Goal: Information Seeking & Learning: Learn about a topic

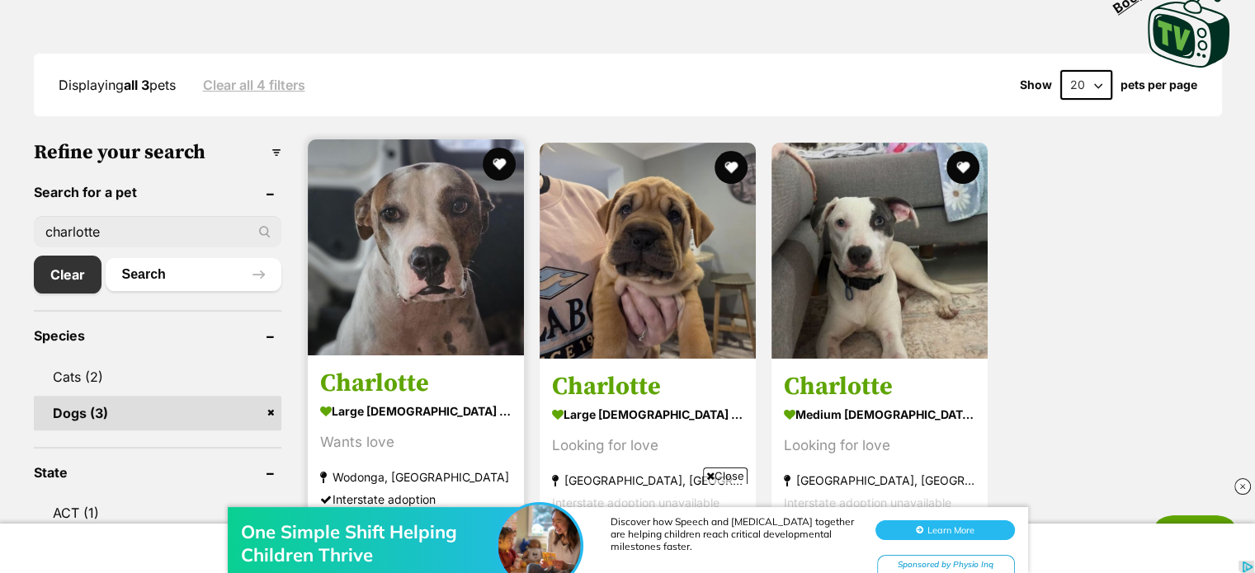
scroll to position [388, 0]
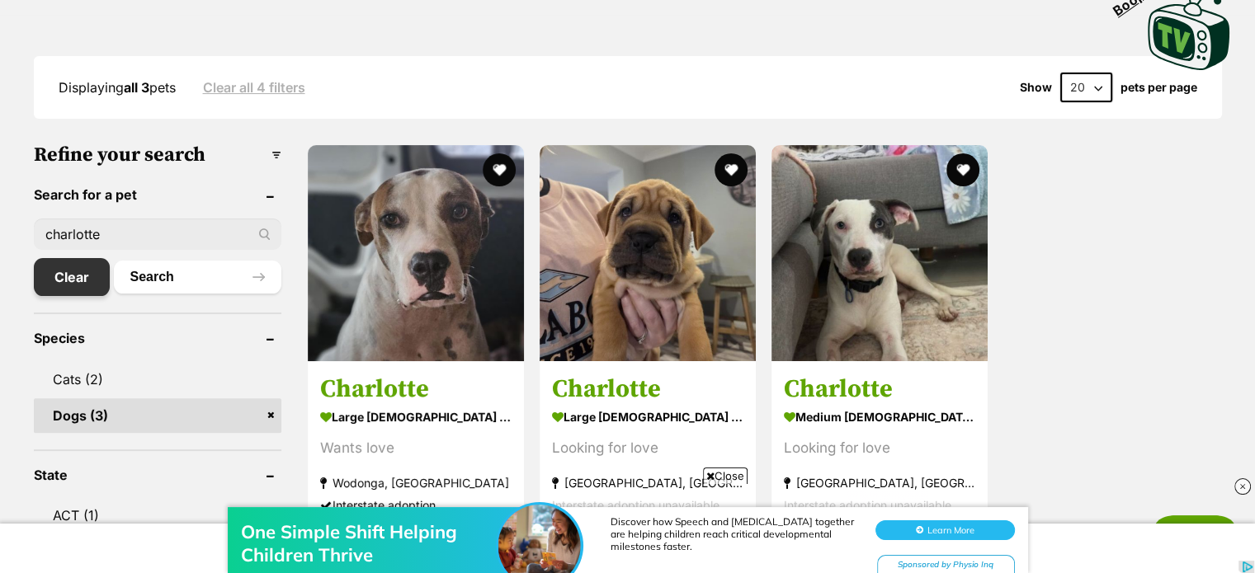
click at [67, 270] on link "Clear" at bounding box center [72, 277] width 76 height 38
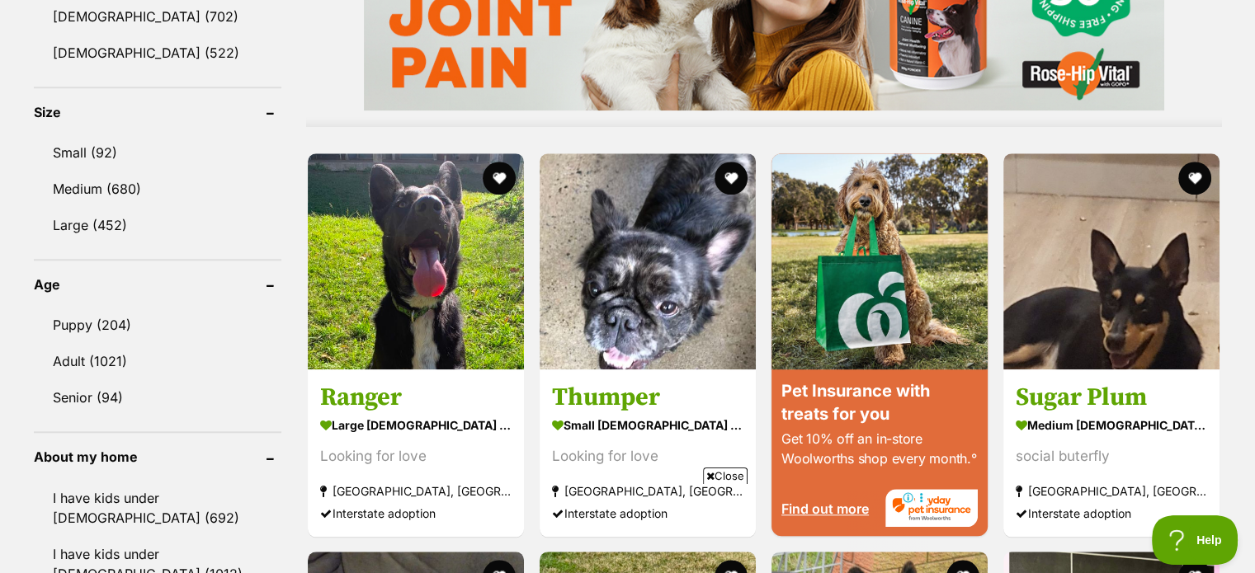
scroll to position [1480, 0]
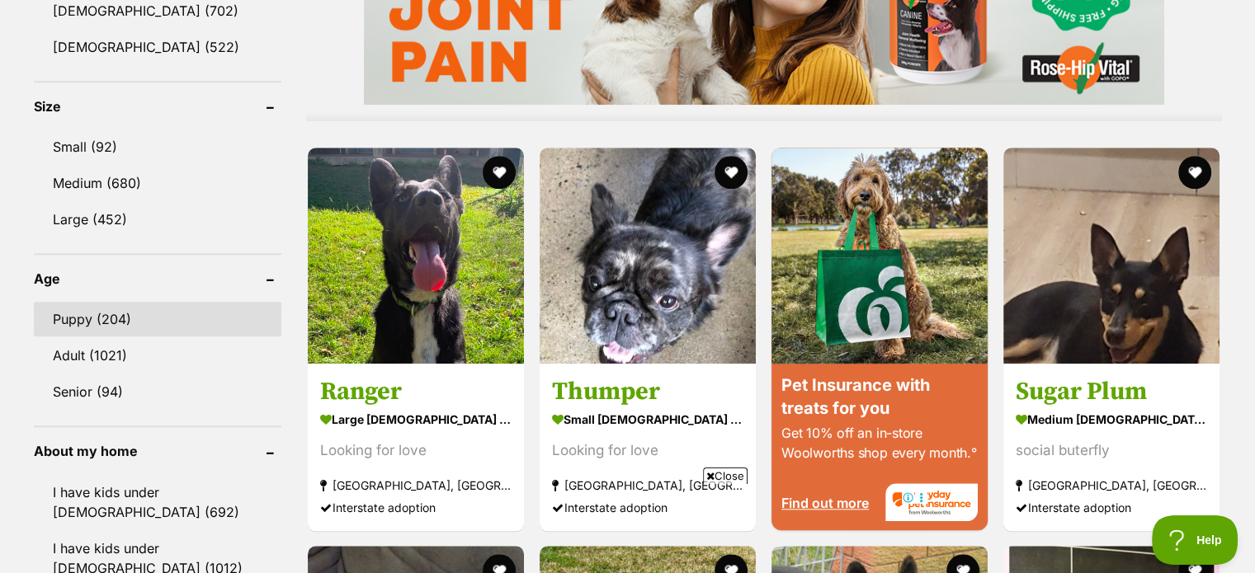
click at [96, 310] on link "Puppy (204)" at bounding box center [157, 319] width 247 height 35
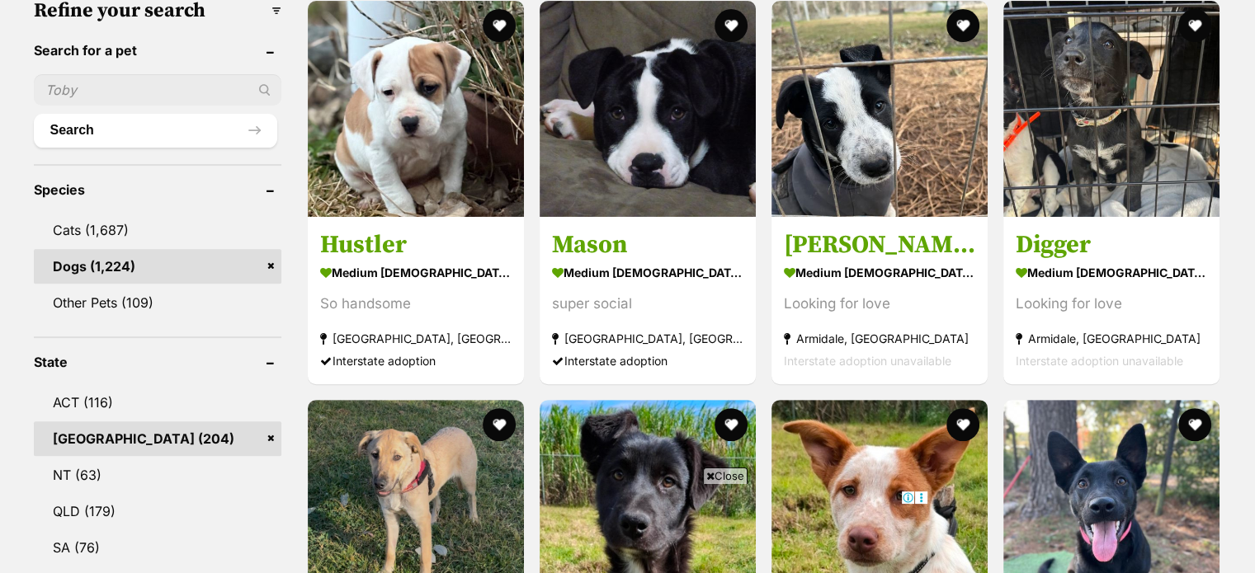
scroll to position [537, 0]
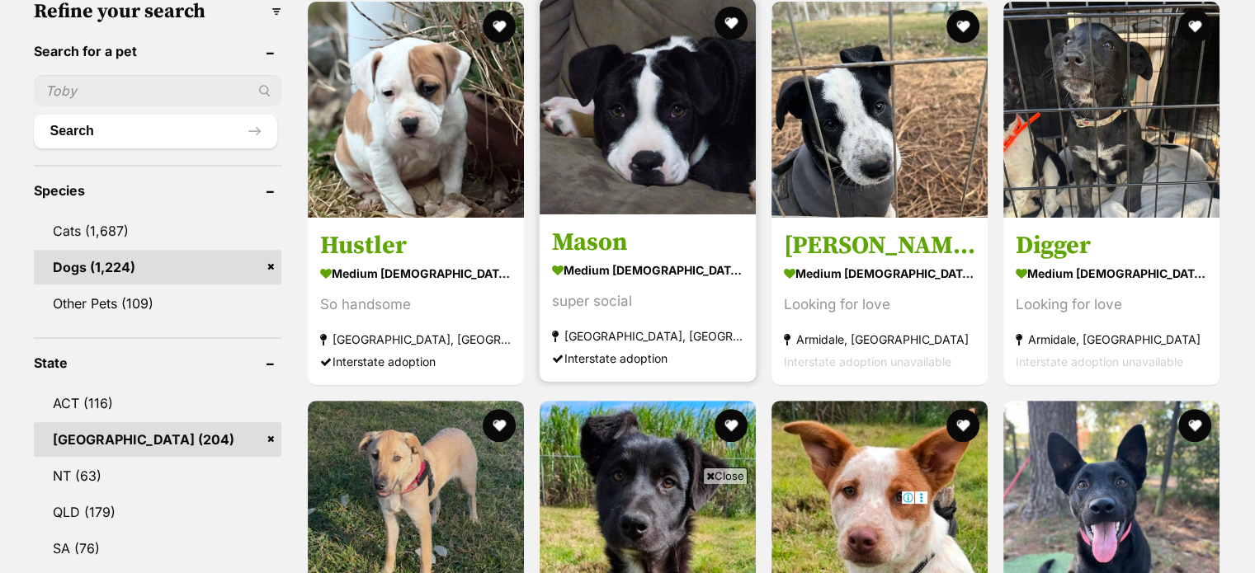
click at [604, 129] on img at bounding box center [647, 106] width 216 height 216
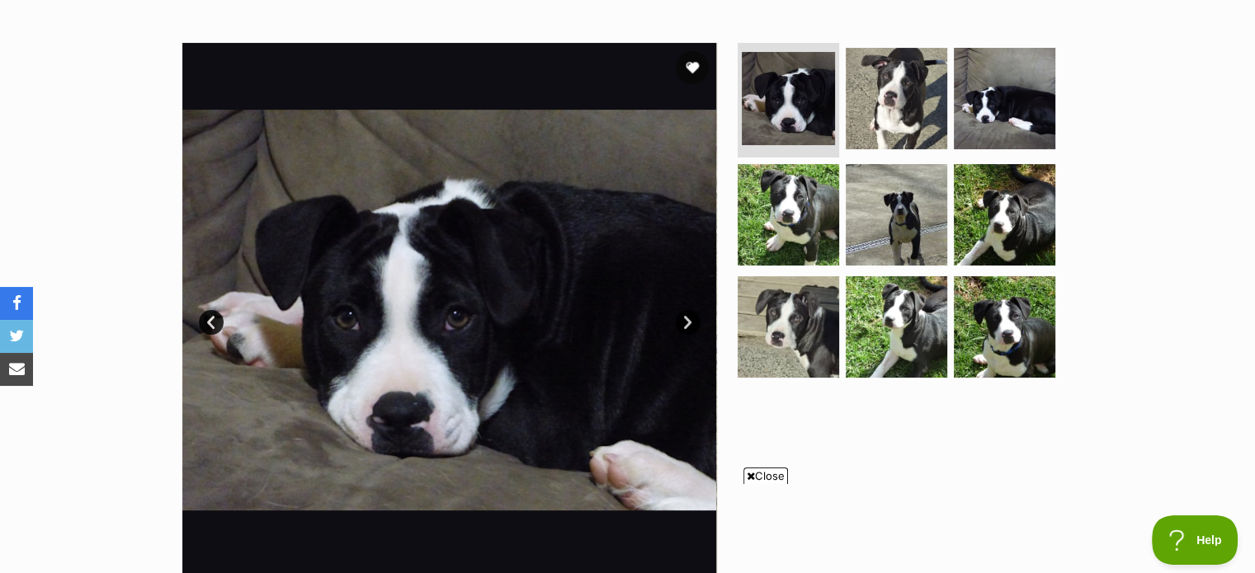
scroll to position [296, 0]
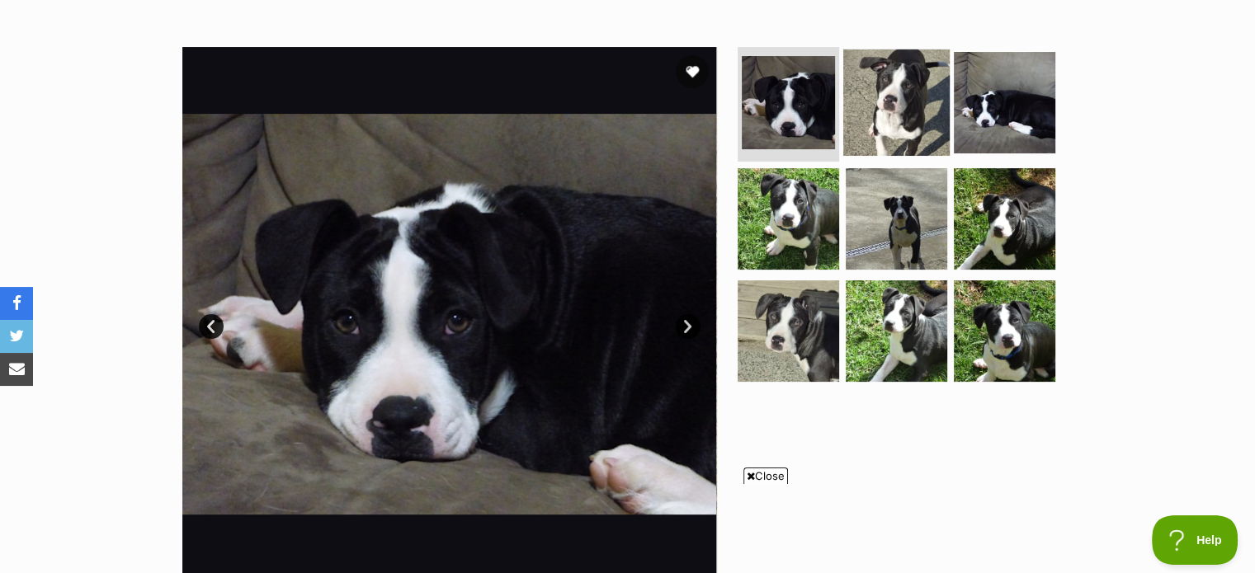
click at [909, 95] on img at bounding box center [896, 102] width 106 height 106
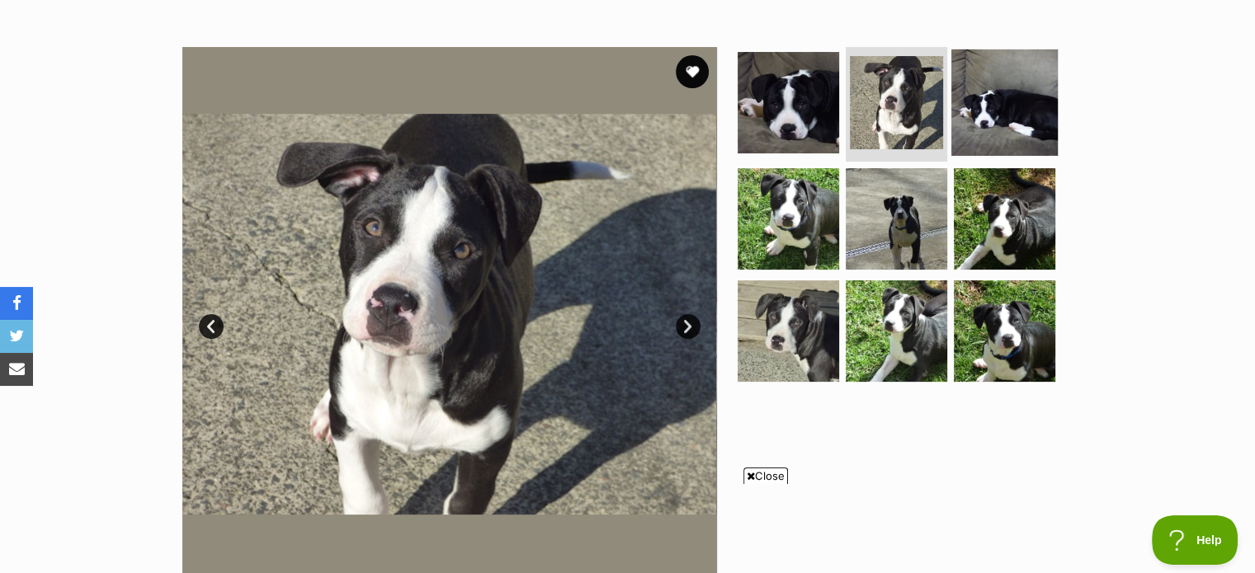
click at [987, 73] on img at bounding box center [1004, 102] width 106 height 106
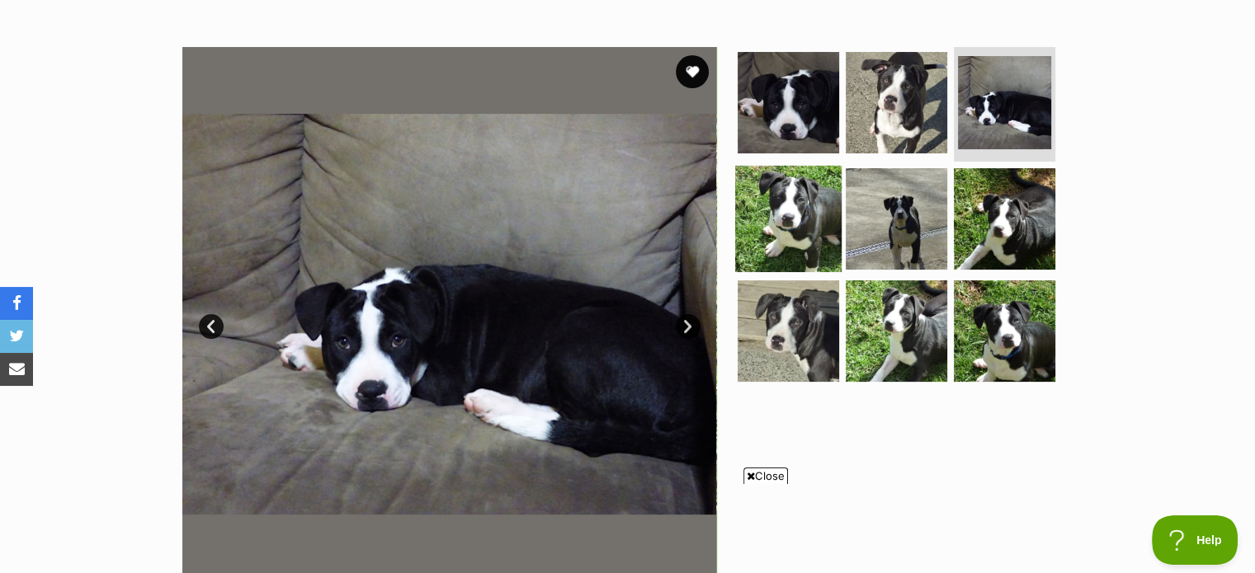
click at [798, 215] on img at bounding box center [788, 219] width 106 height 106
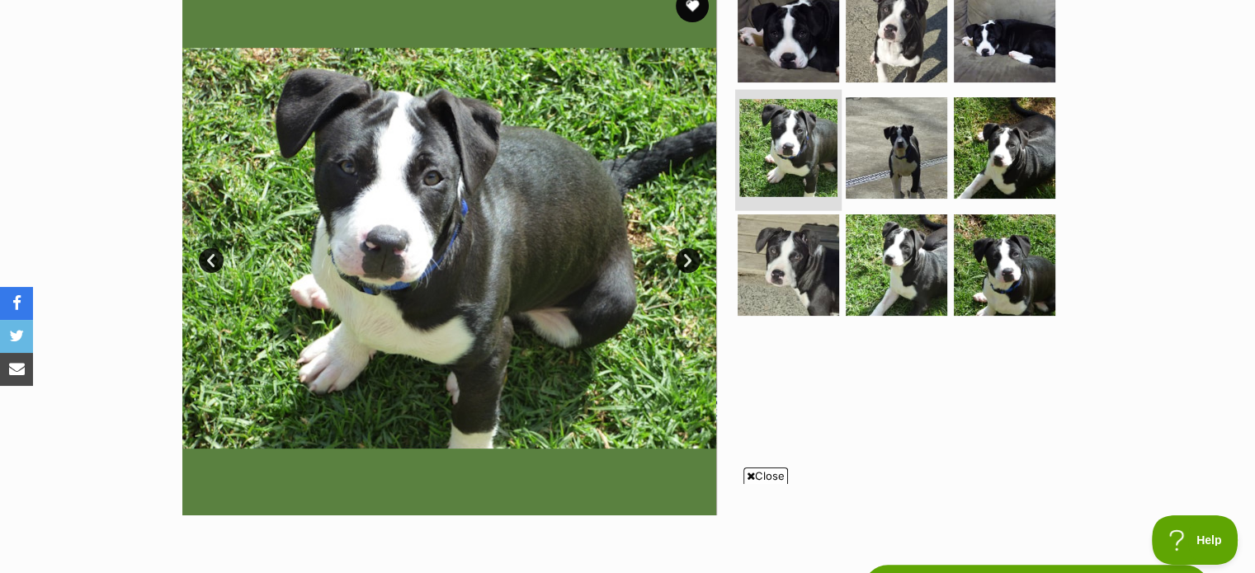
scroll to position [358, 0]
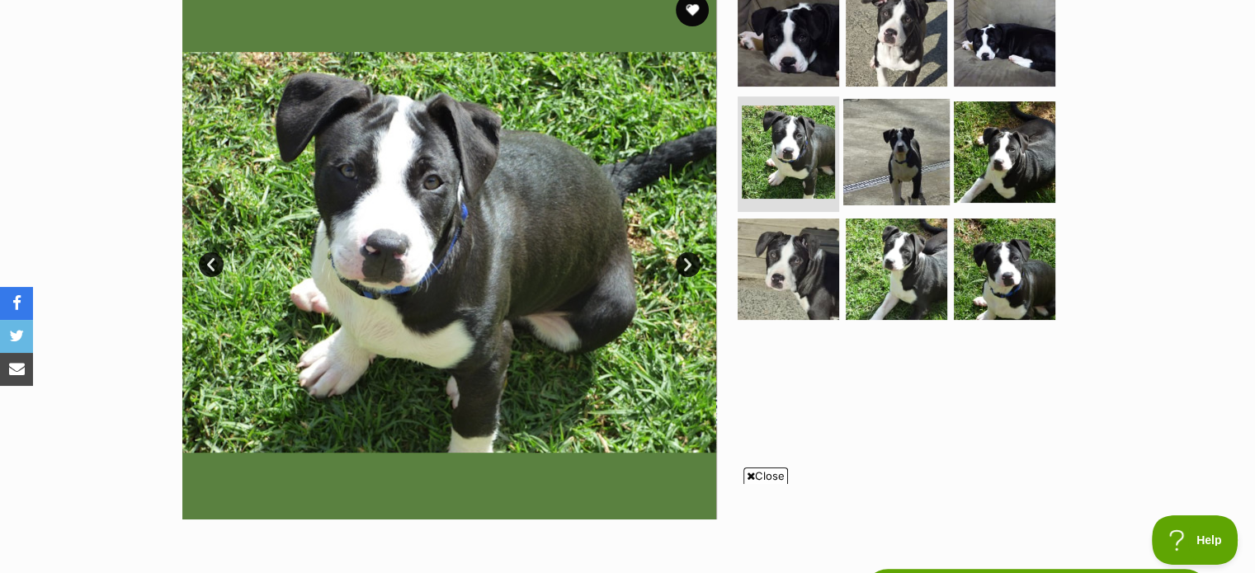
click at [894, 158] on img at bounding box center [896, 152] width 106 height 106
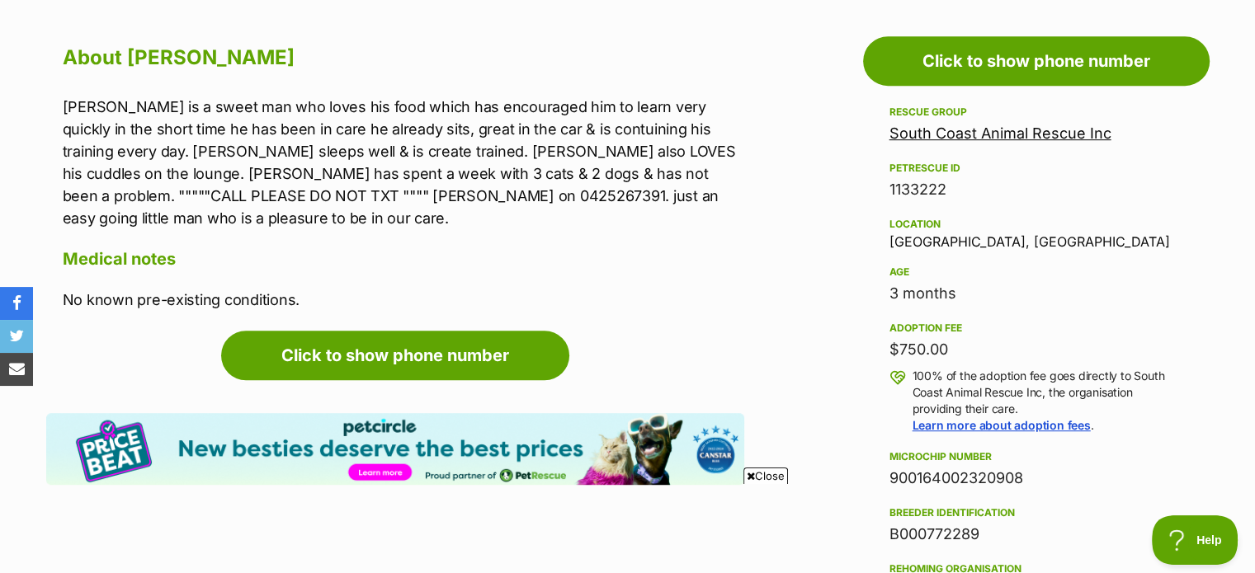
scroll to position [904, 0]
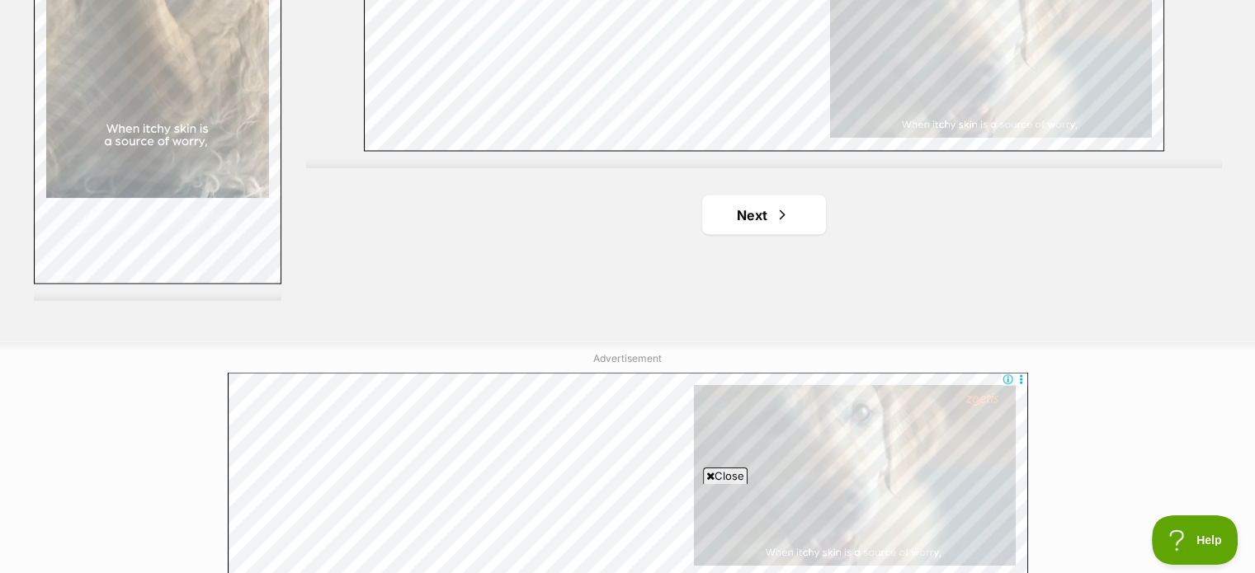
scroll to position [3128, 0]
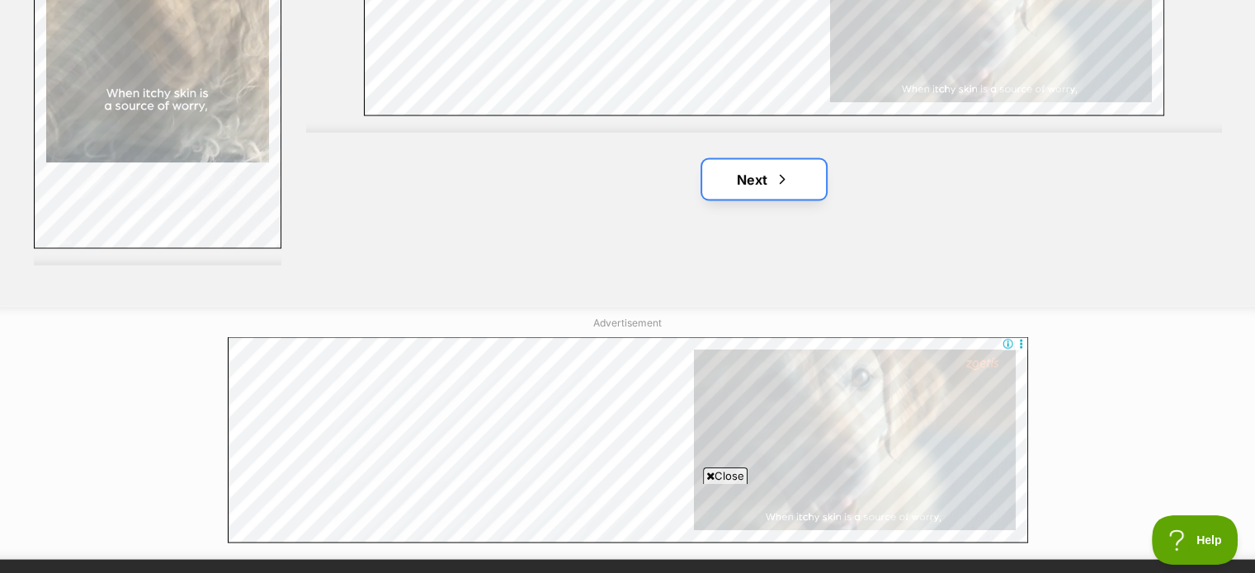
click at [741, 174] on link "Next" at bounding box center [764, 179] width 124 height 40
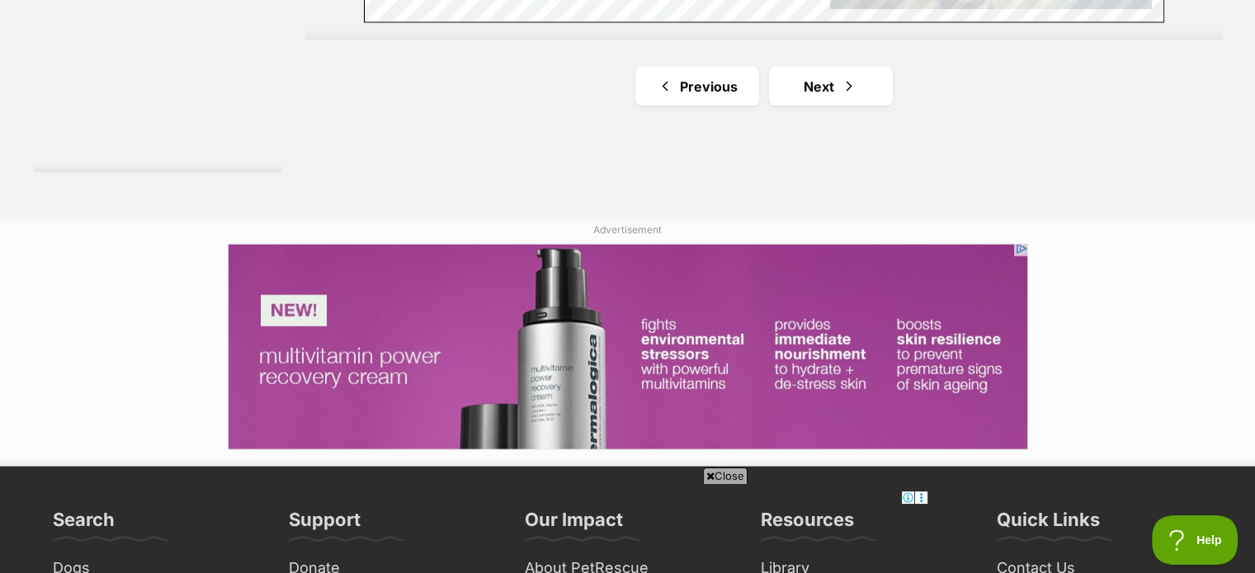
scroll to position [3239, 0]
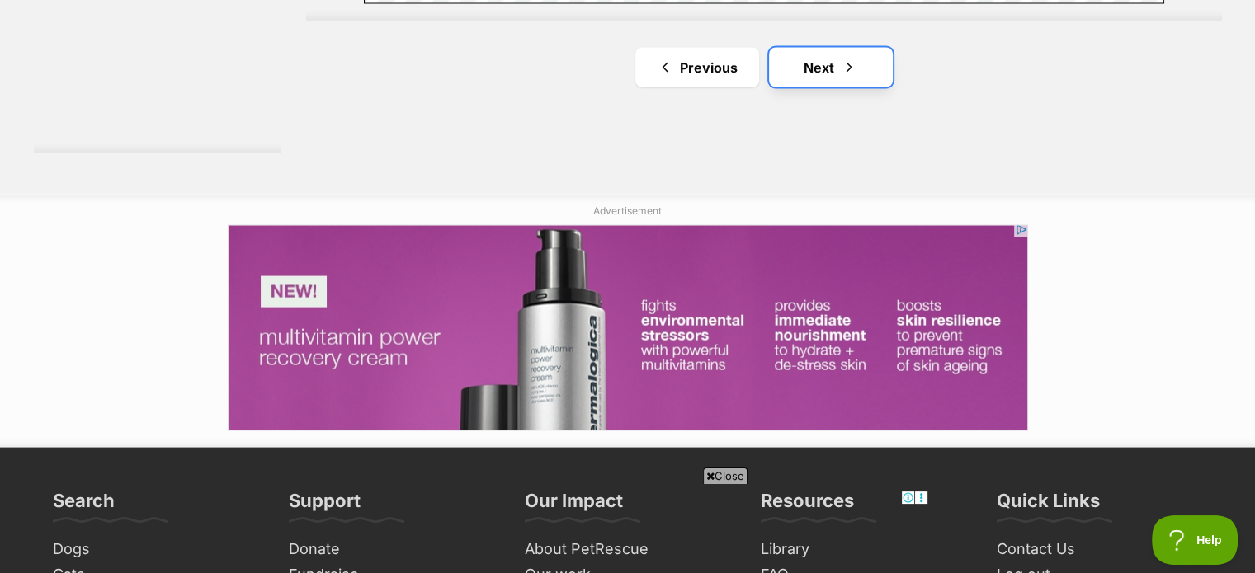
click at [816, 72] on link "Next" at bounding box center [831, 68] width 124 height 40
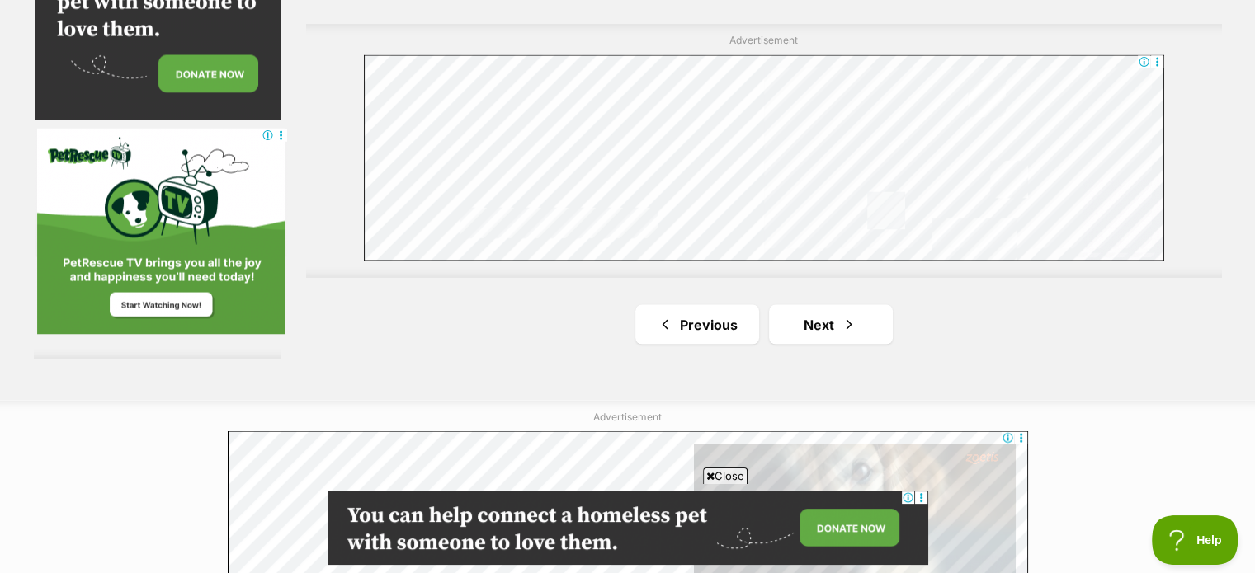
scroll to position [2988, 0]
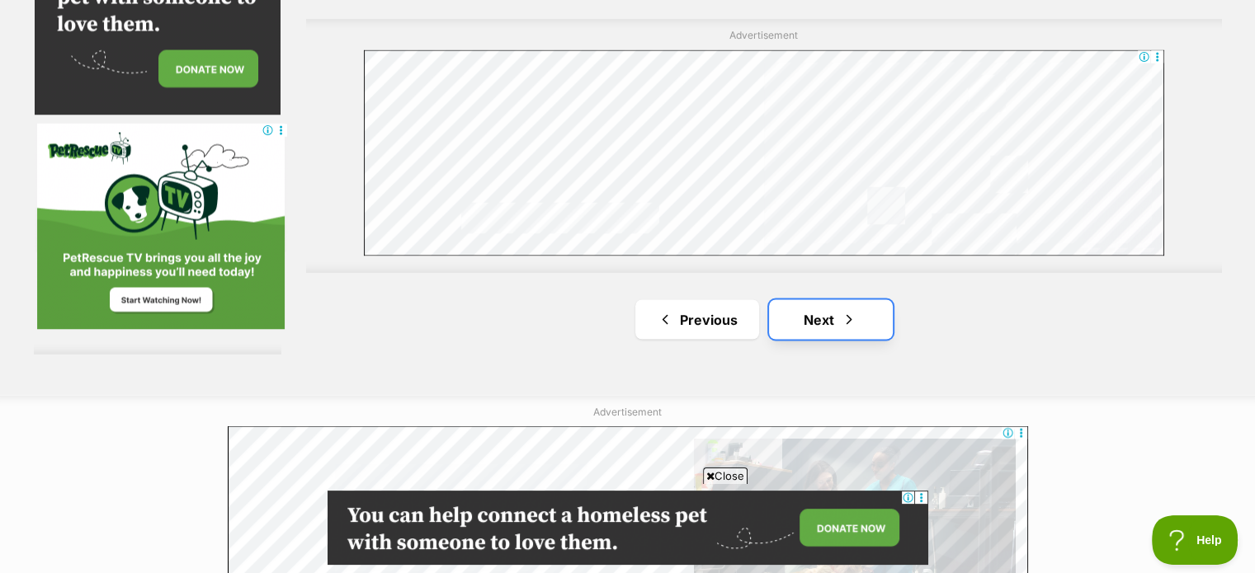
click at [806, 314] on link "Next" at bounding box center [831, 319] width 124 height 40
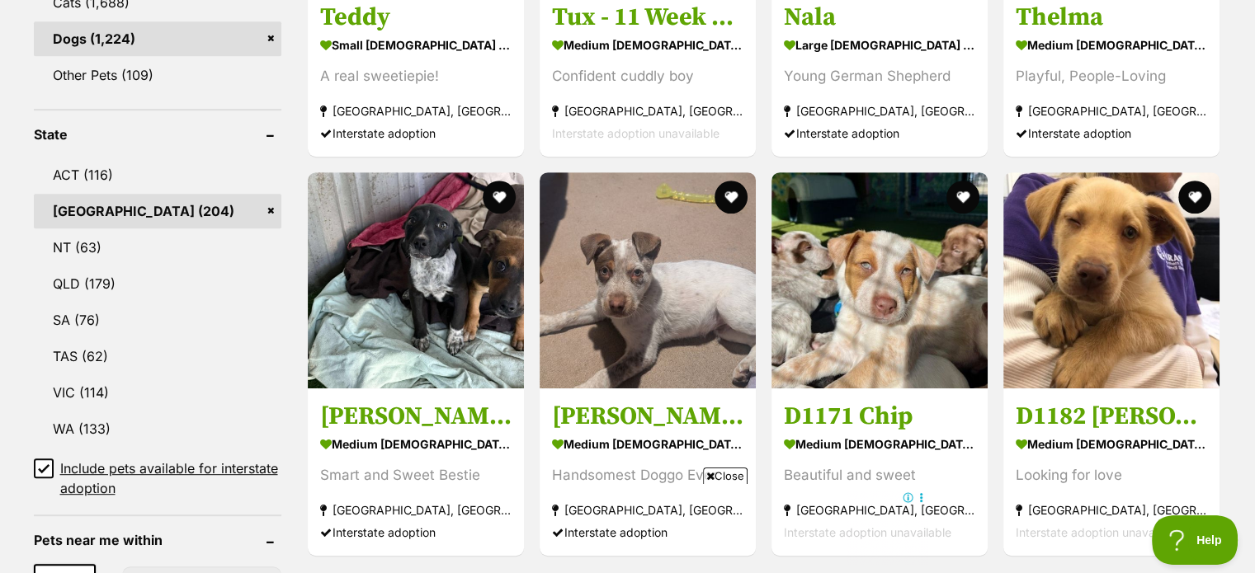
scroll to position [785, 0]
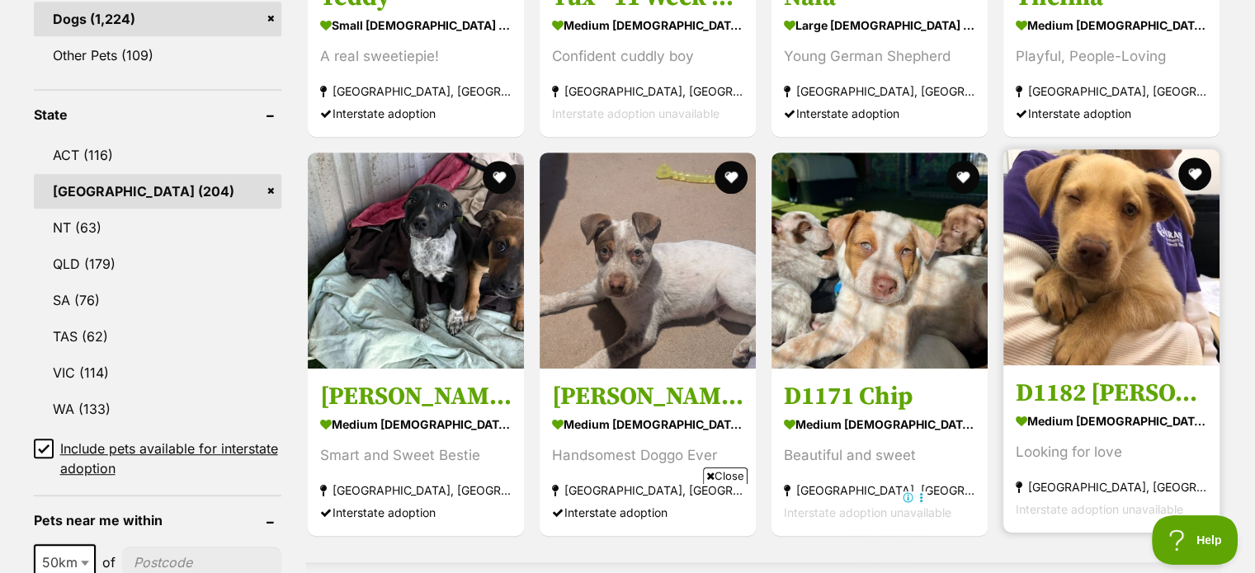
click at [1068, 234] on img at bounding box center [1111, 257] width 216 height 216
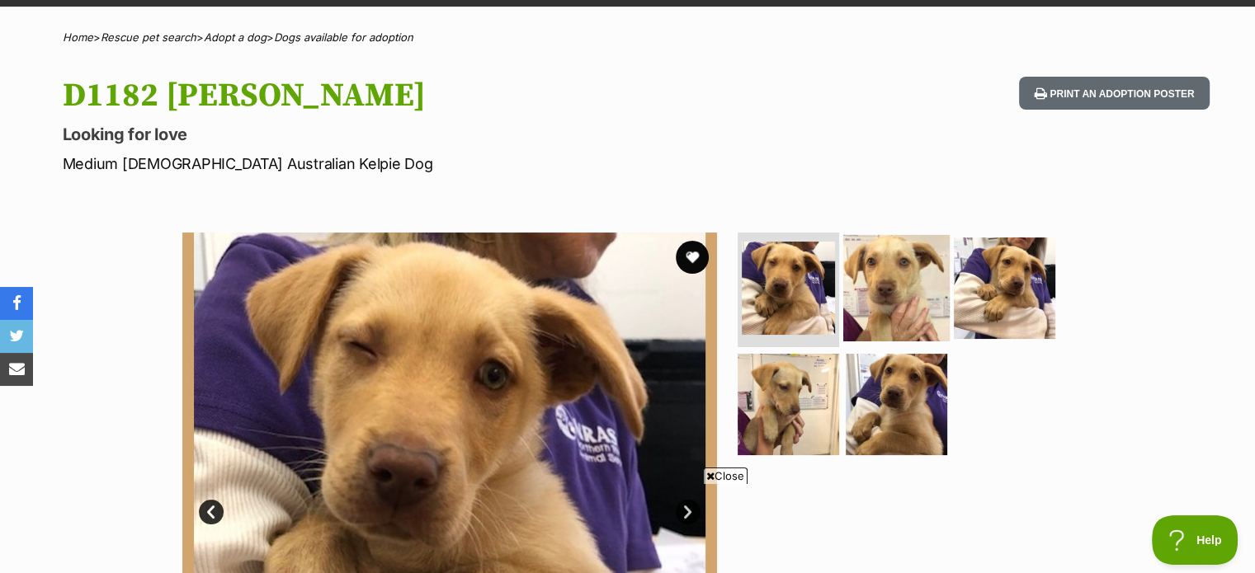
click at [897, 271] on img at bounding box center [896, 287] width 106 height 106
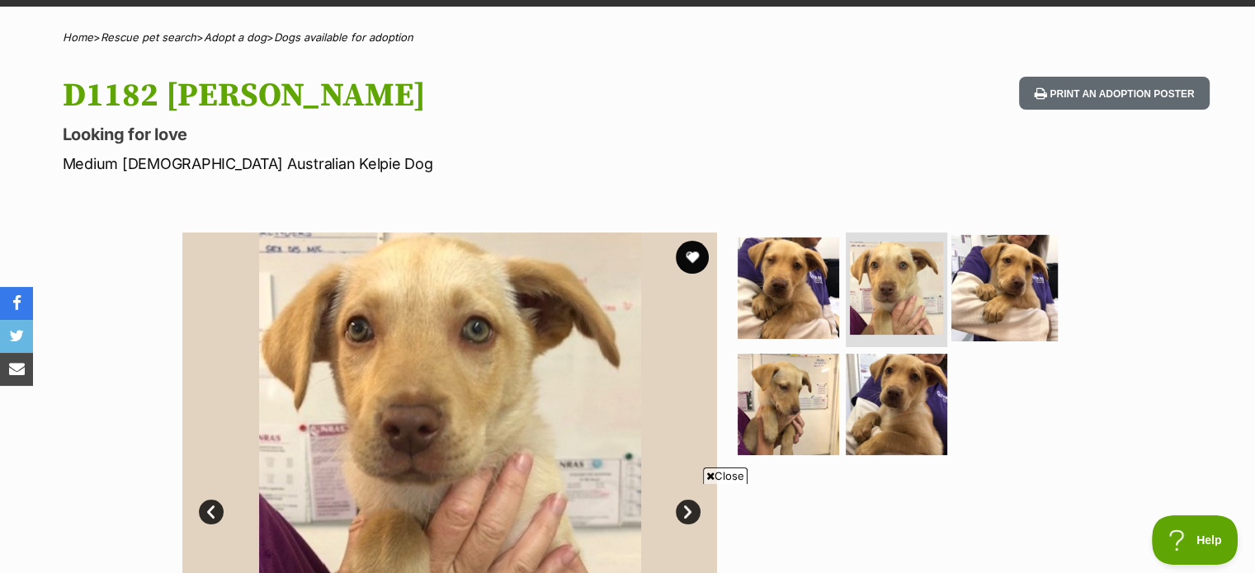
click at [991, 288] on img at bounding box center [1004, 287] width 106 height 106
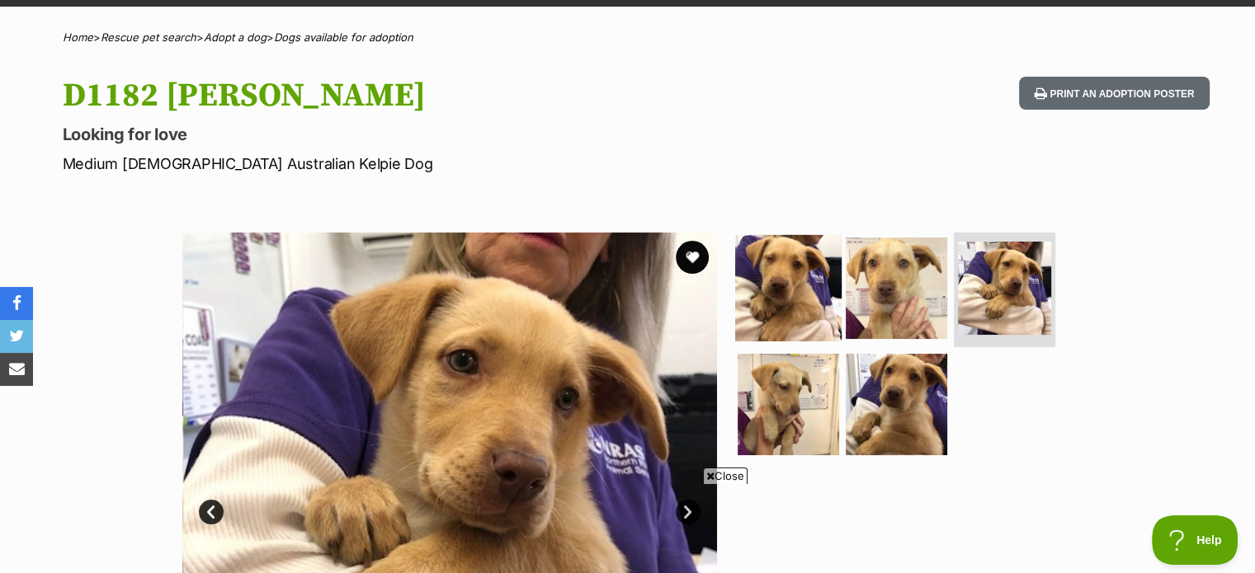
click at [774, 299] on img at bounding box center [788, 287] width 106 height 106
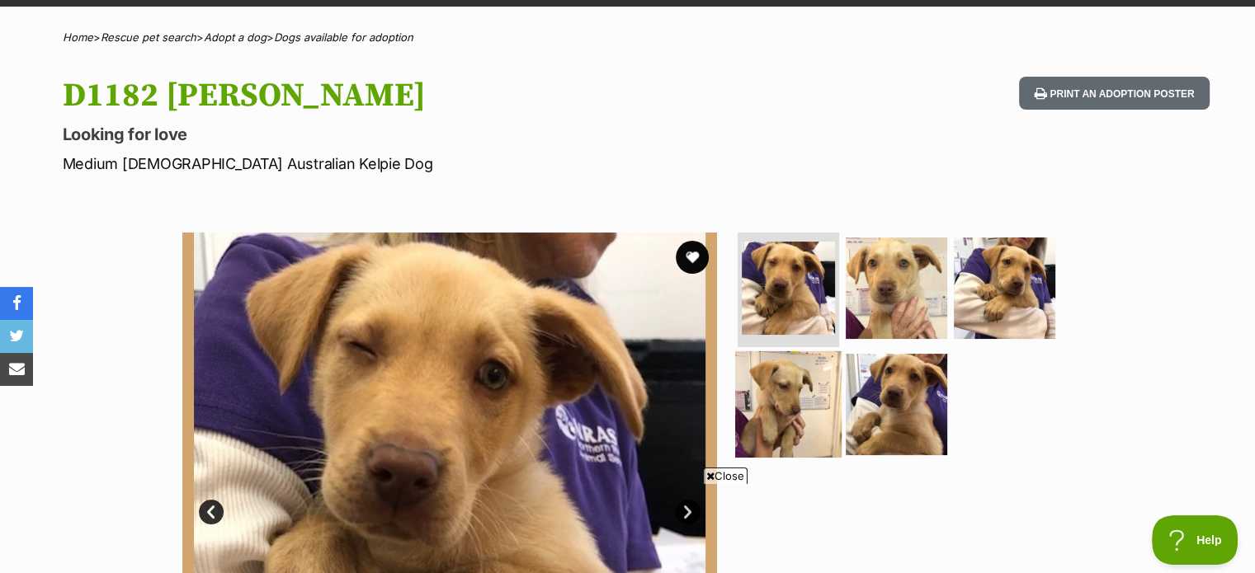
click at [820, 395] on img at bounding box center [788, 404] width 106 height 106
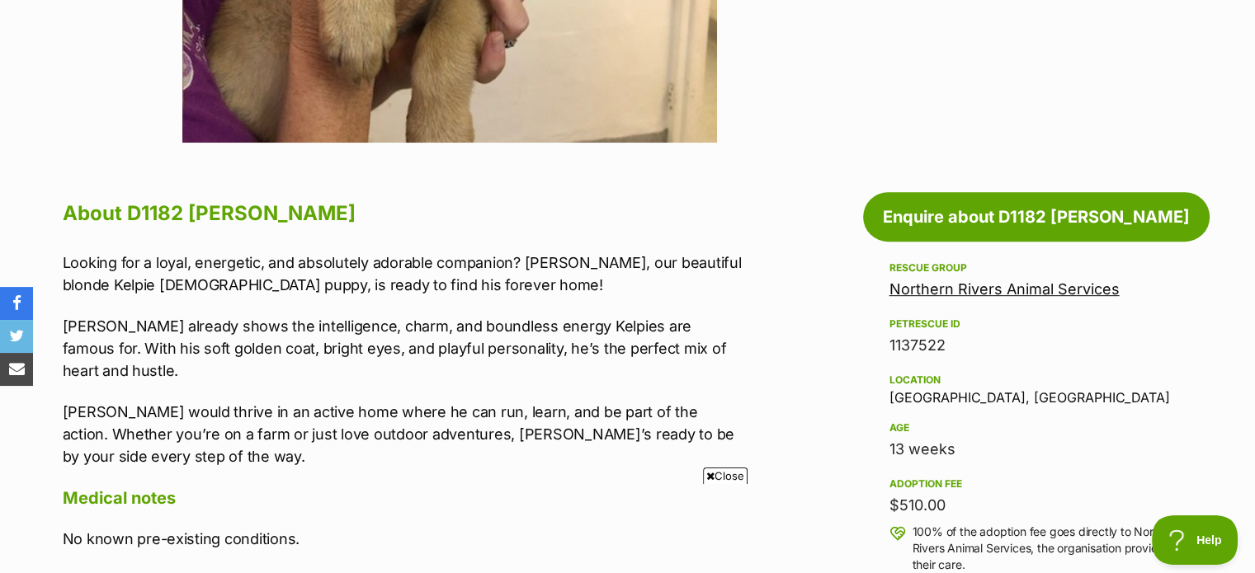
scroll to position [736, 0]
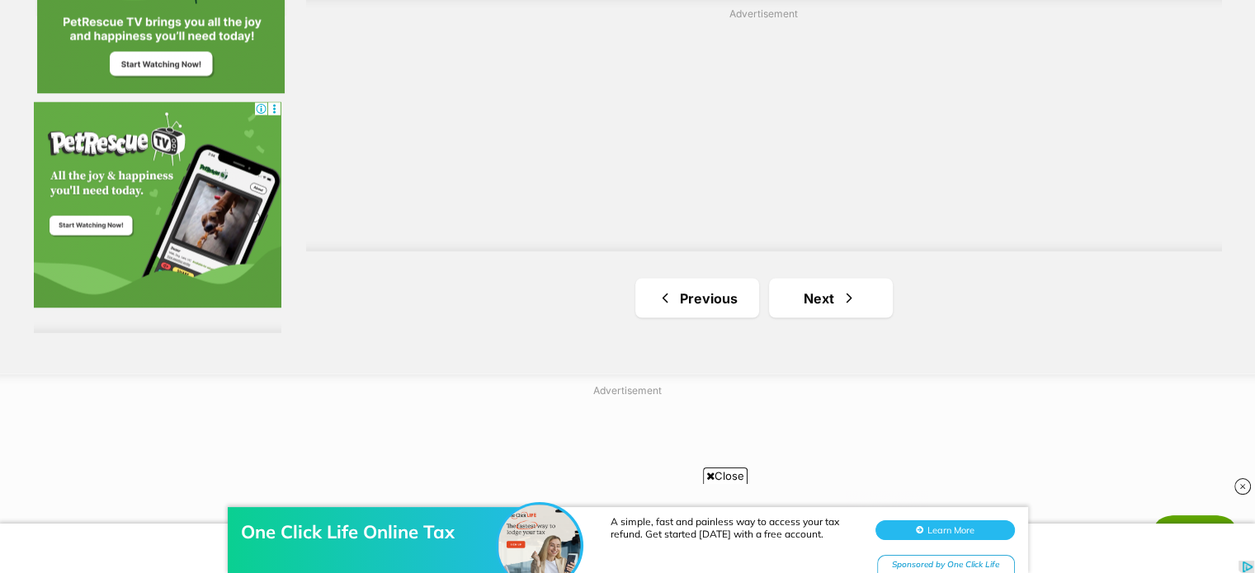
scroll to position [3070, 0]
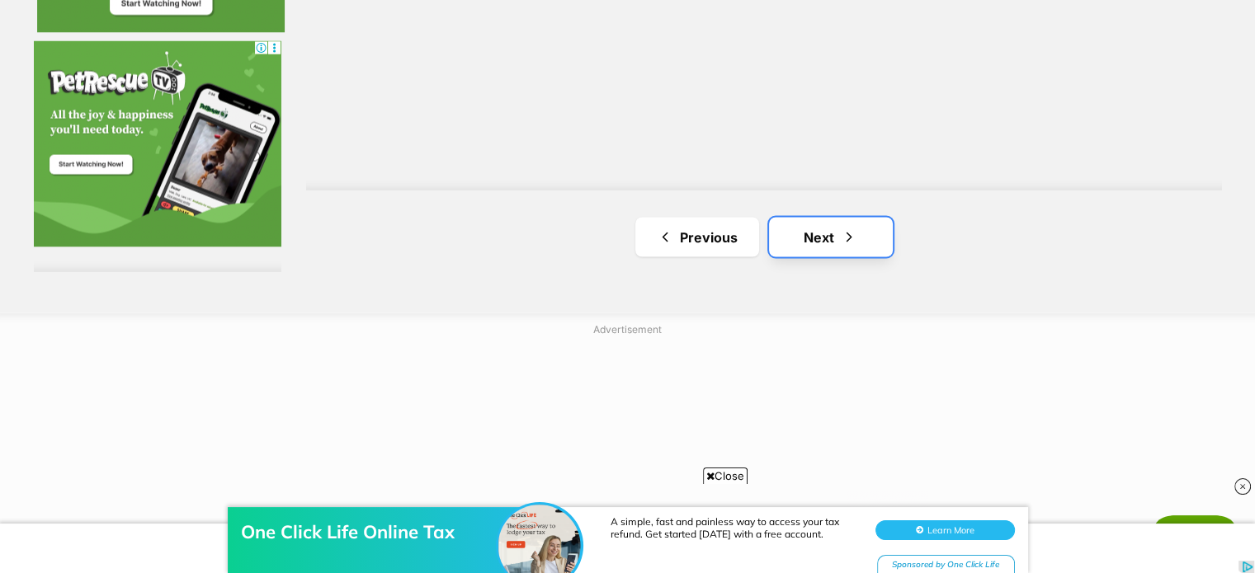
click at [826, 239] on link "Next" at bounding box center [831, 237] width 124 height 40
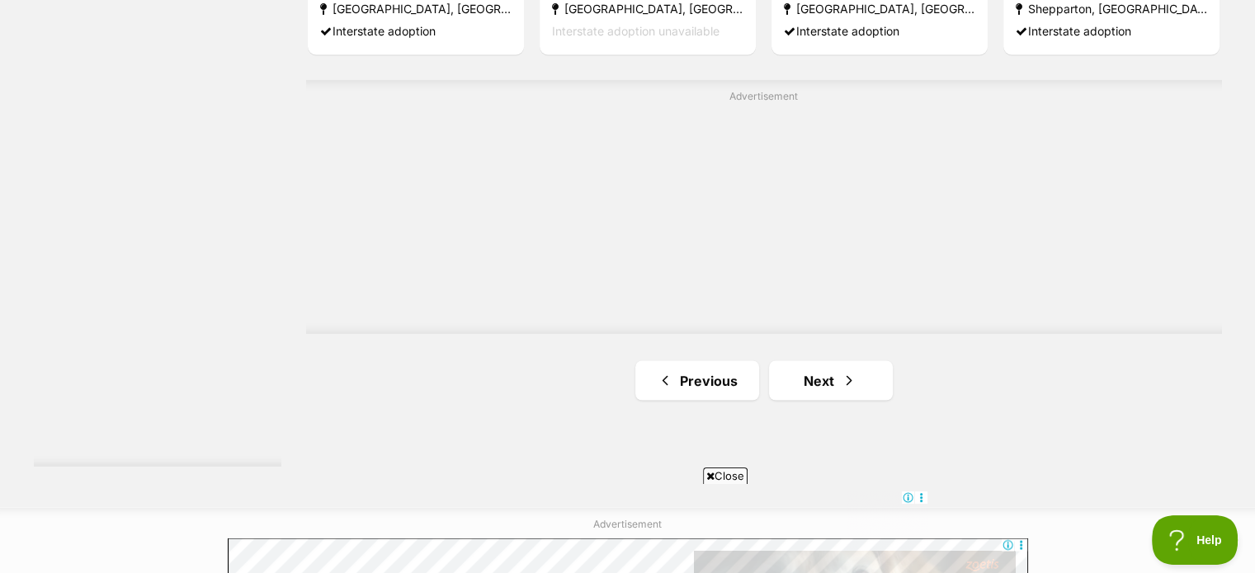
scroll to position [2927, 0]
click at [842, 385] on span "Next page" at bounding box center [849, 380] width 16 height 20
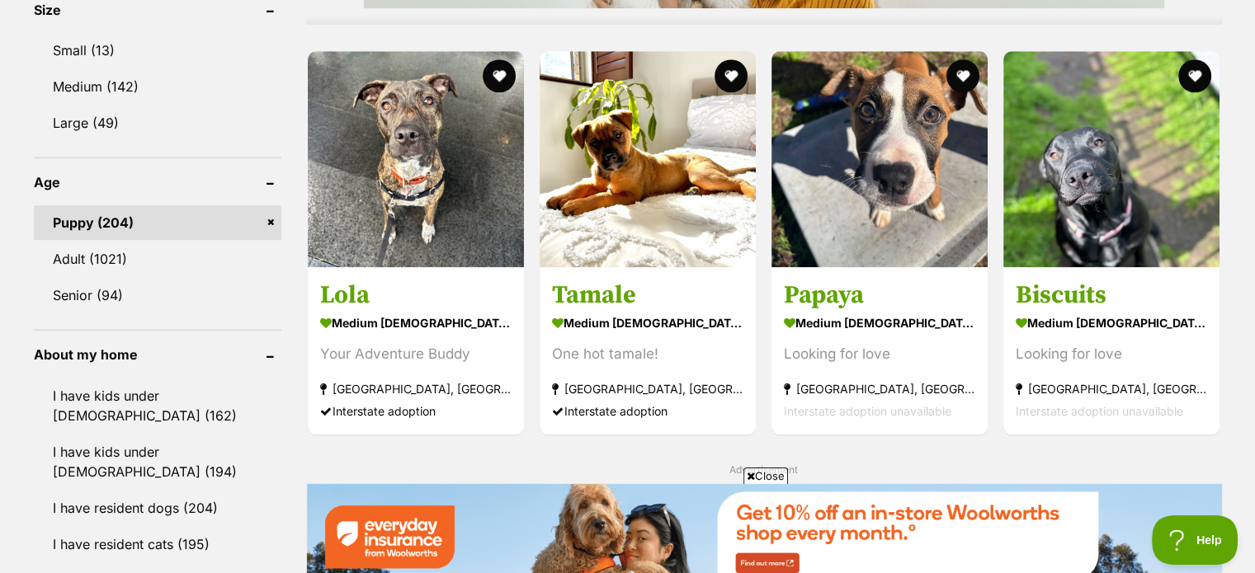
scroll to position [1577, 0]
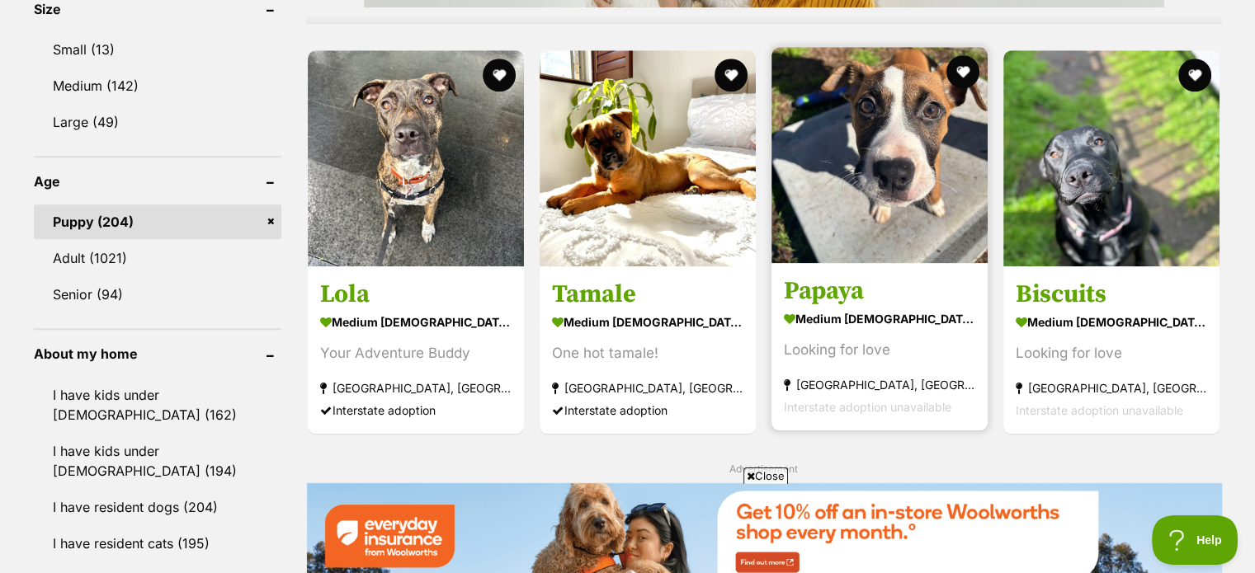
click at [908, 153] on img at bounding box center [879, 155] width 216 height 216
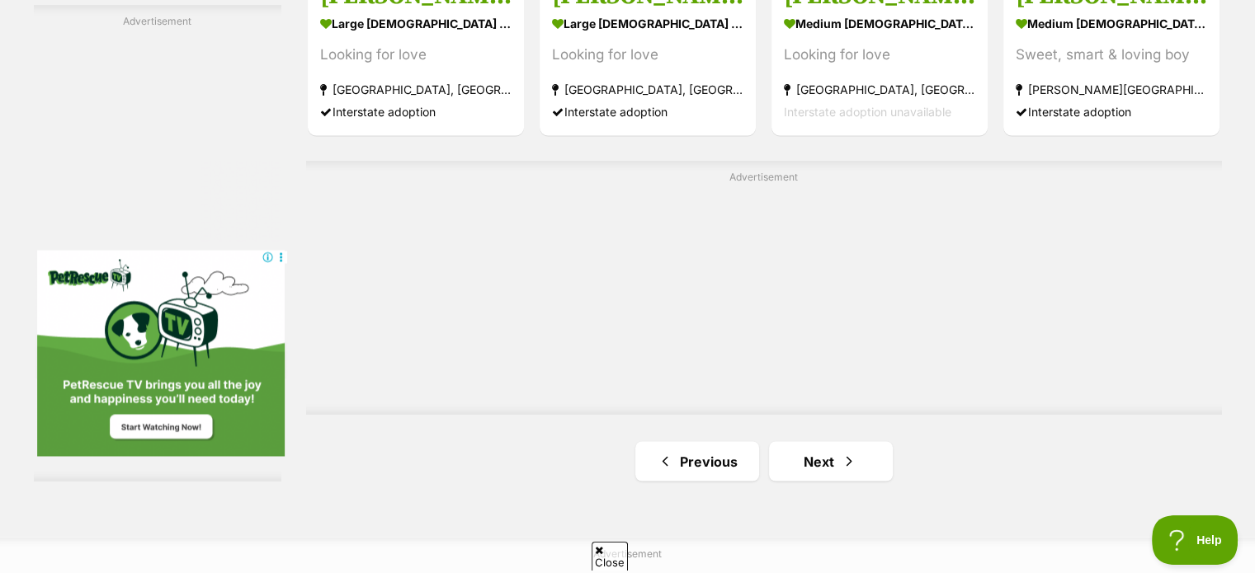
scroll to position [0, 0]
click at [848, 459] on span "Next page" at bounding box center [849, 461] width 16 height 20
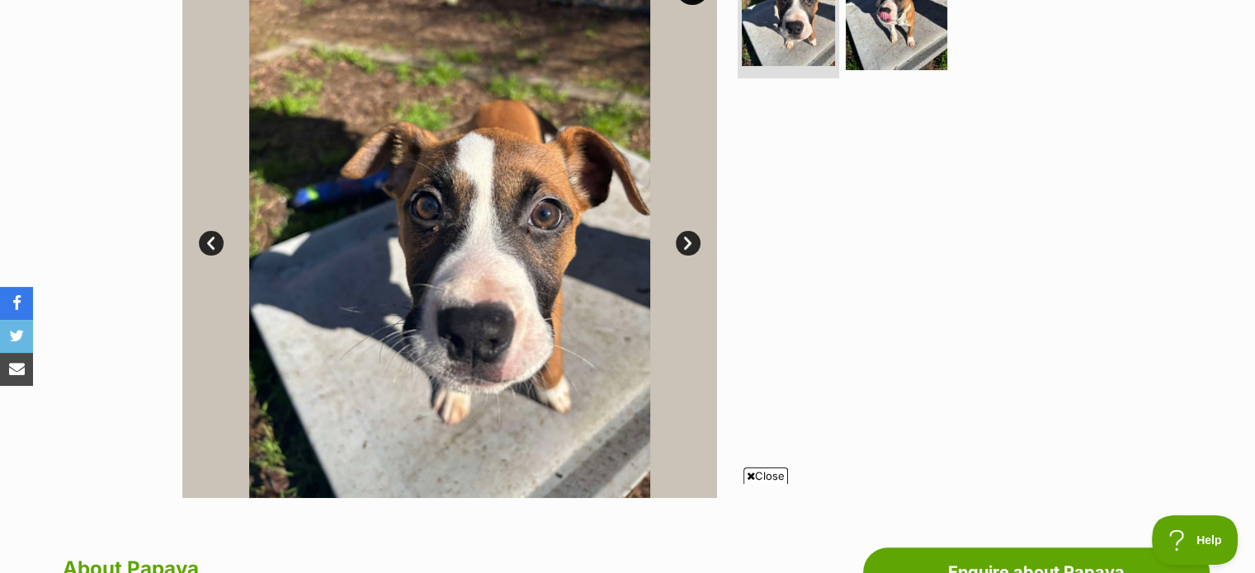
scroll to position [178, 0]
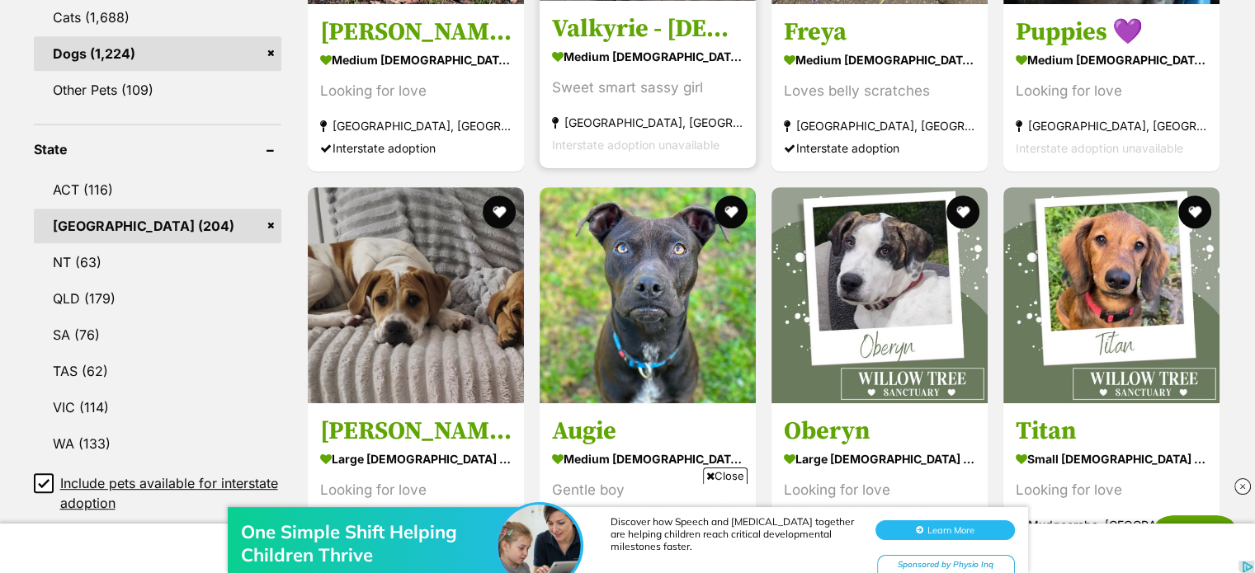
scroll to position [751, 0]
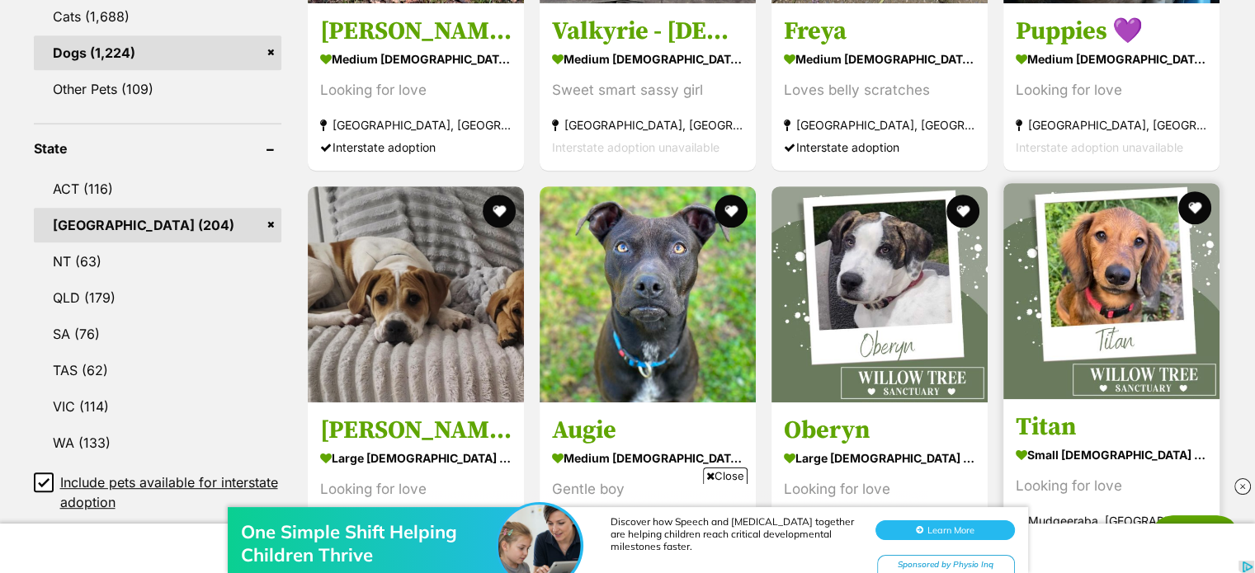
click at [1122, 322] on img at bounding box center [1111, 291] width 216 height 216
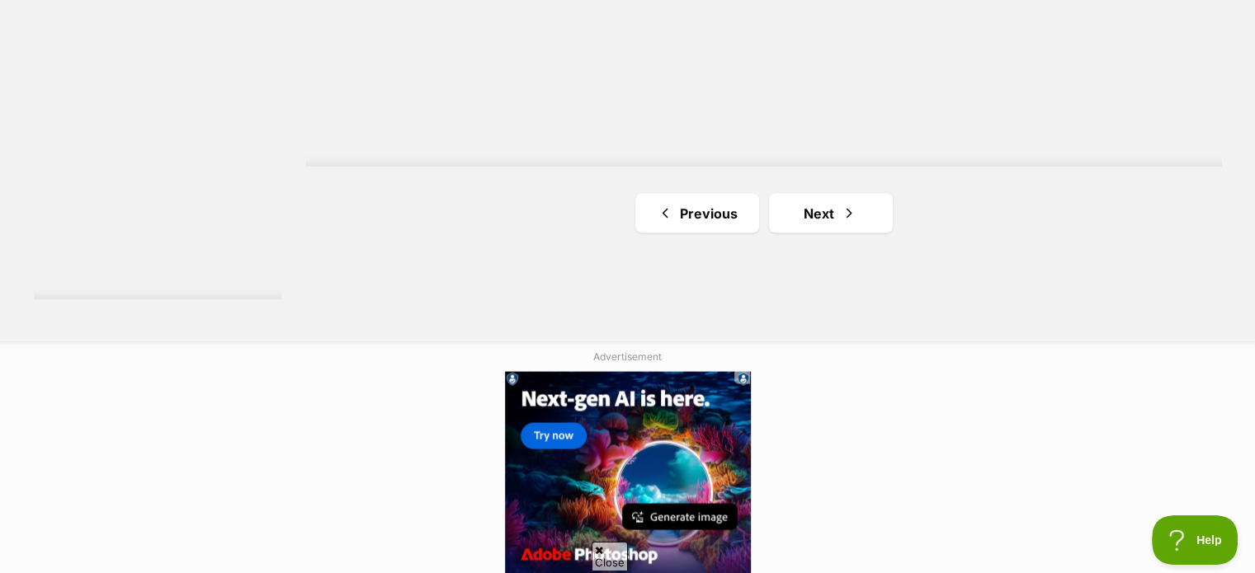
scroll to position [0, 0]
click at [822, 208] on link "Next" at bounding box center [831, 213] width 124 height 40
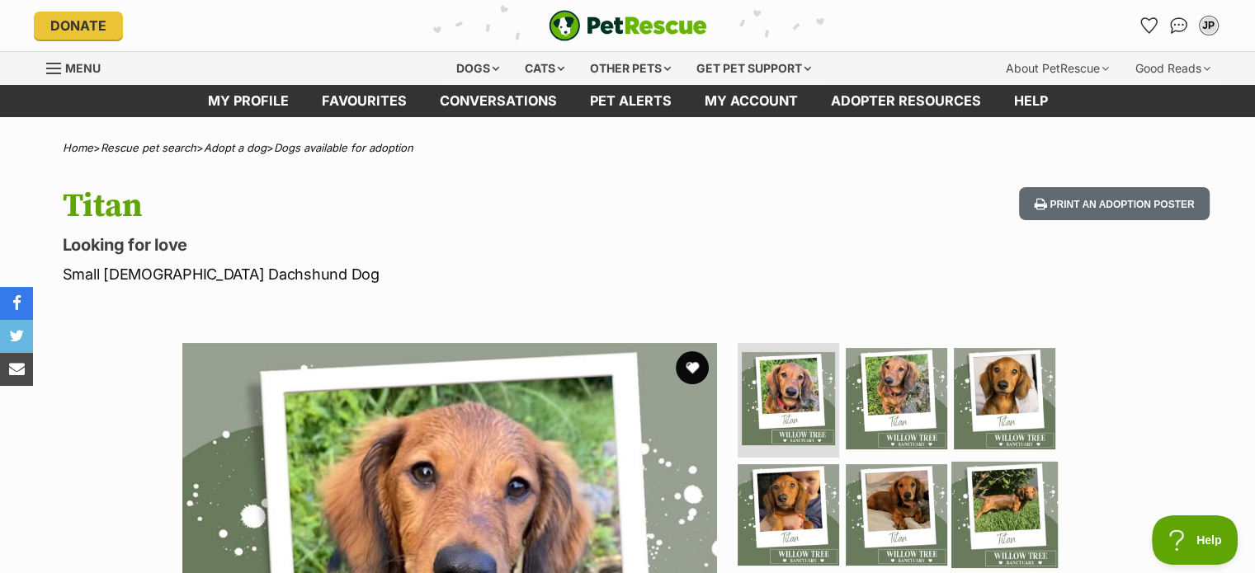
click at [982, 500] on img at bounding box center [1004, 515] width 106 height 106
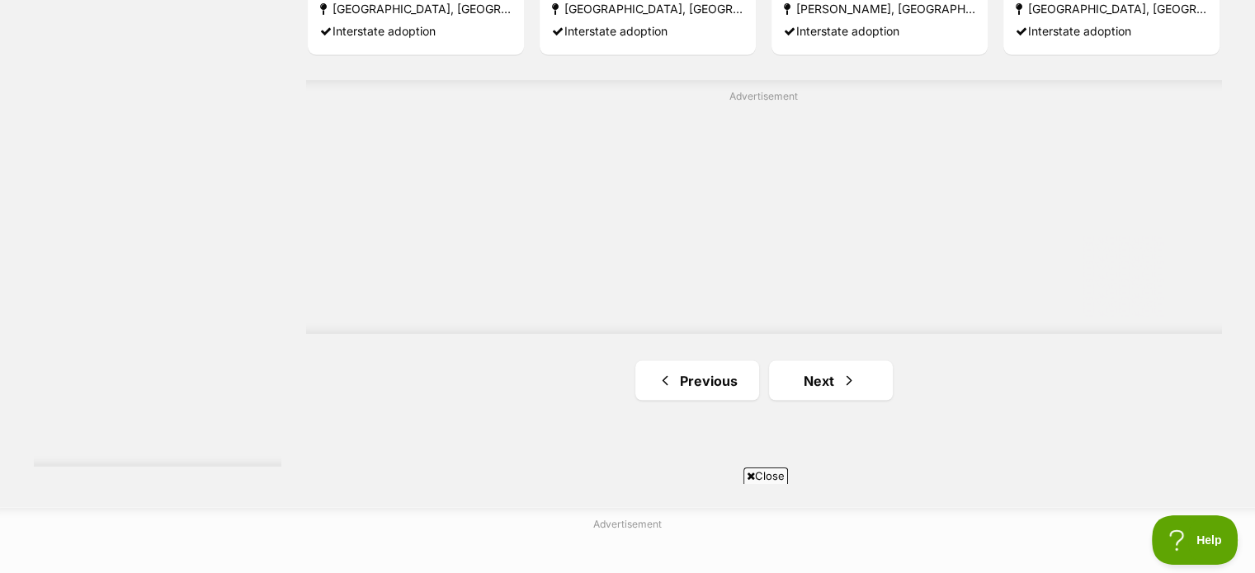
scroll to position [3045, 0]
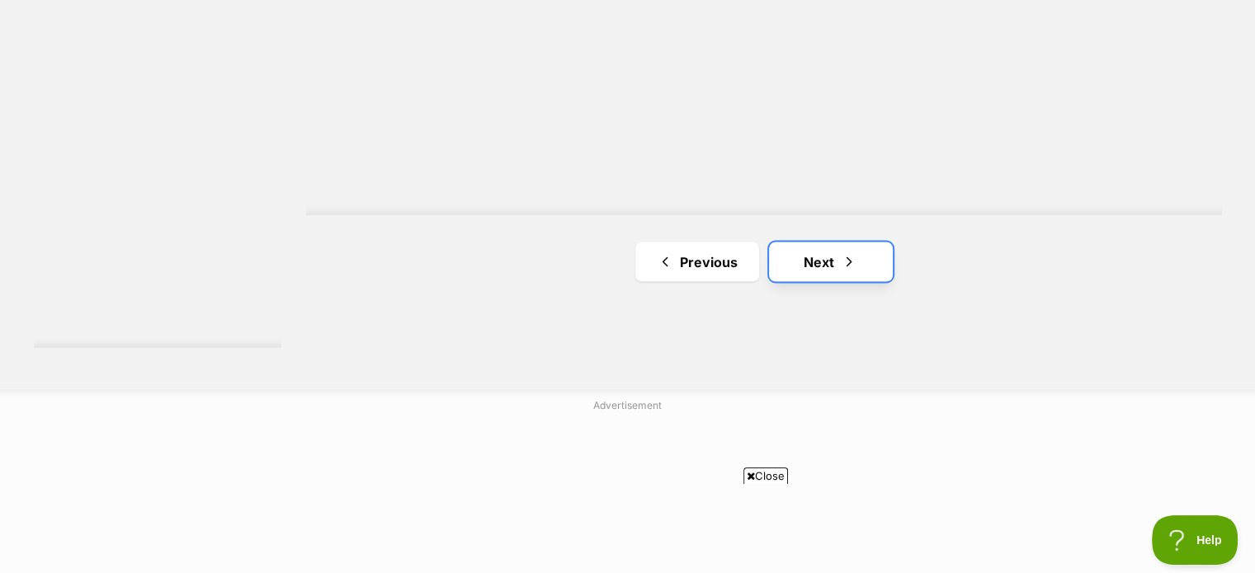
click at [820, 261] on link "Next" at bounding box center [831, 262] width 124 height 40
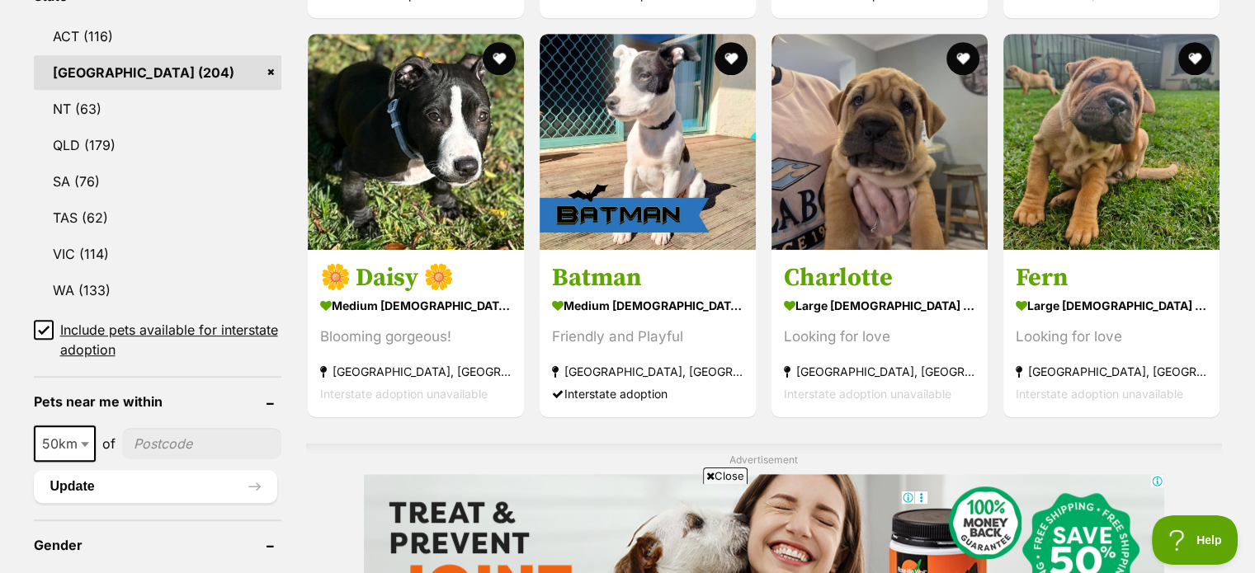
scroll to position [909, 0]
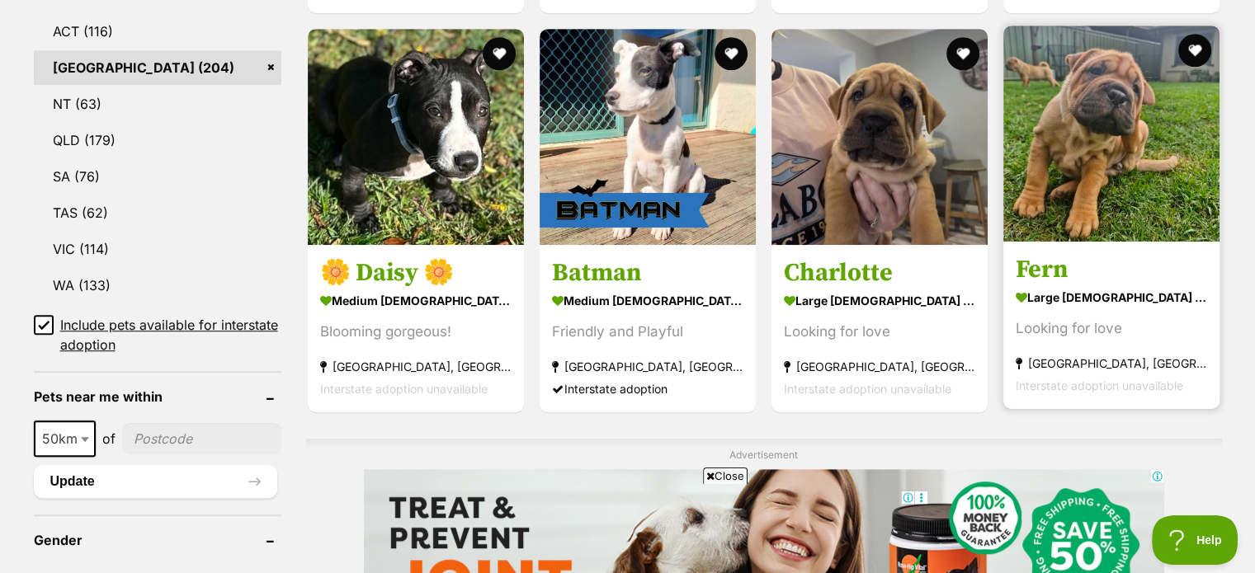
click at [1092, 136] on img at bounding box center [1111, 134] width 216 height 216
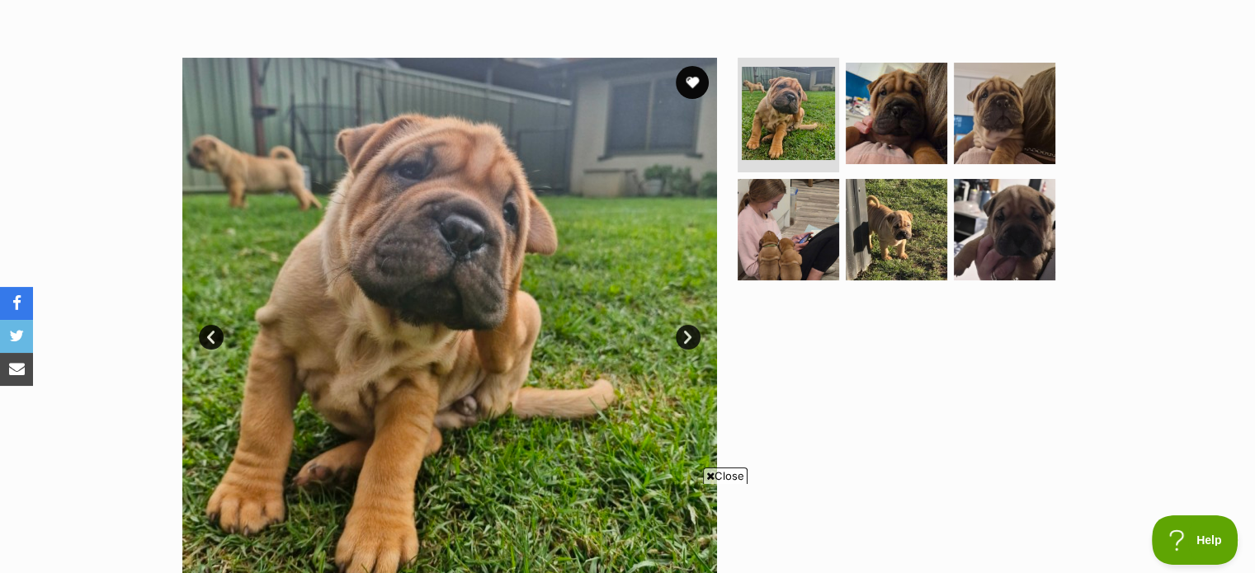
scroll to position [284, 0]
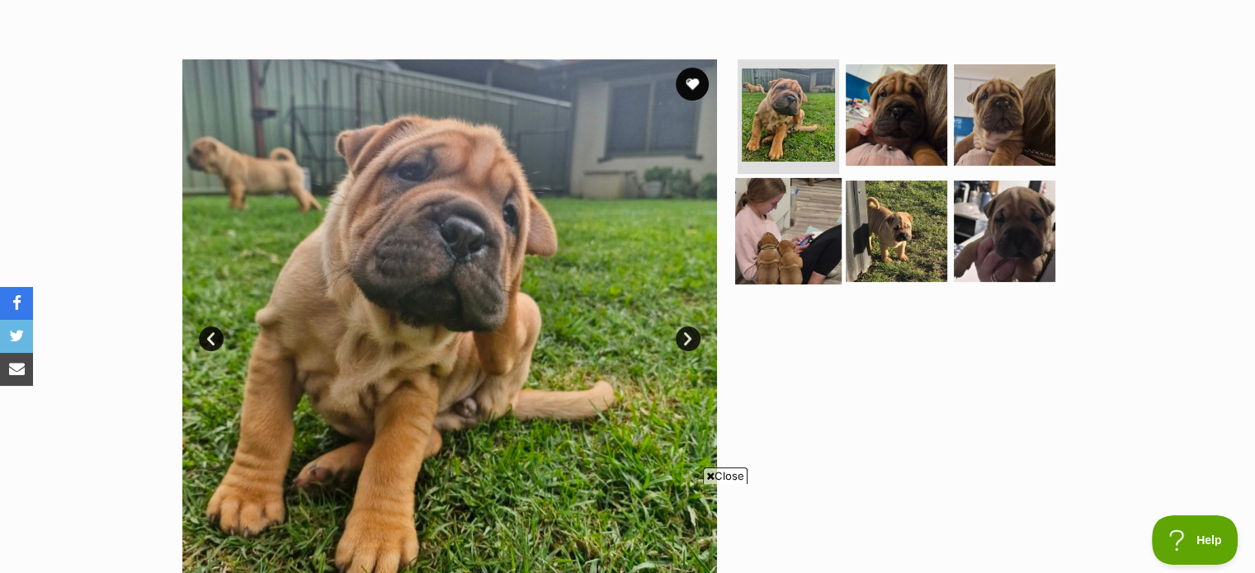
click at [784, 213] on img at bounding box center [788, 231] width 106 height 106
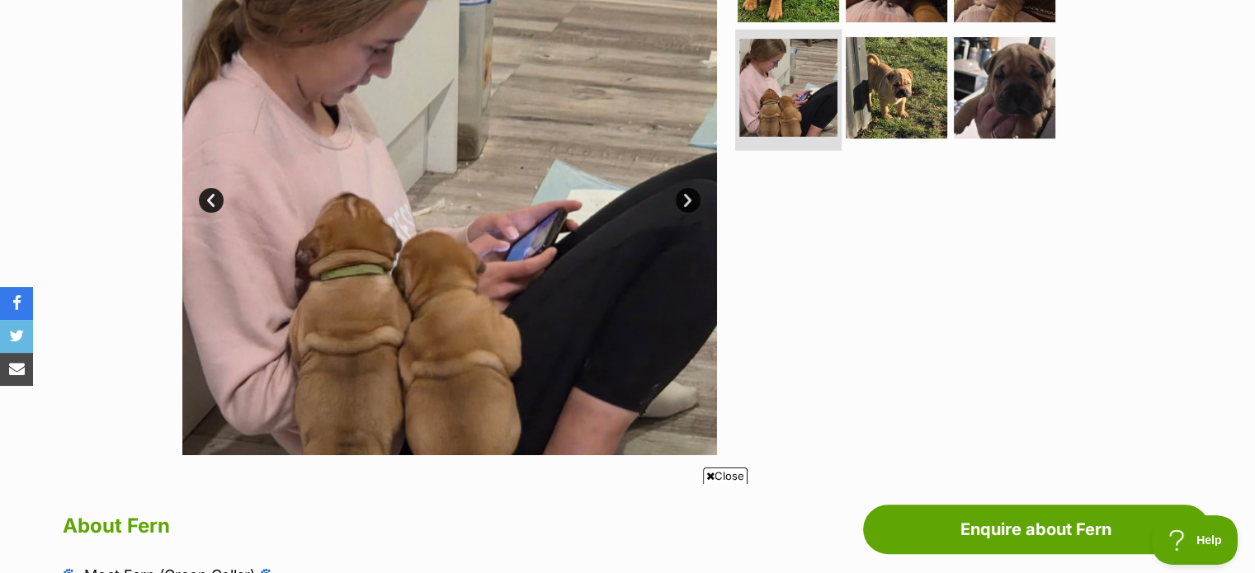
scroll to position [290, 0]
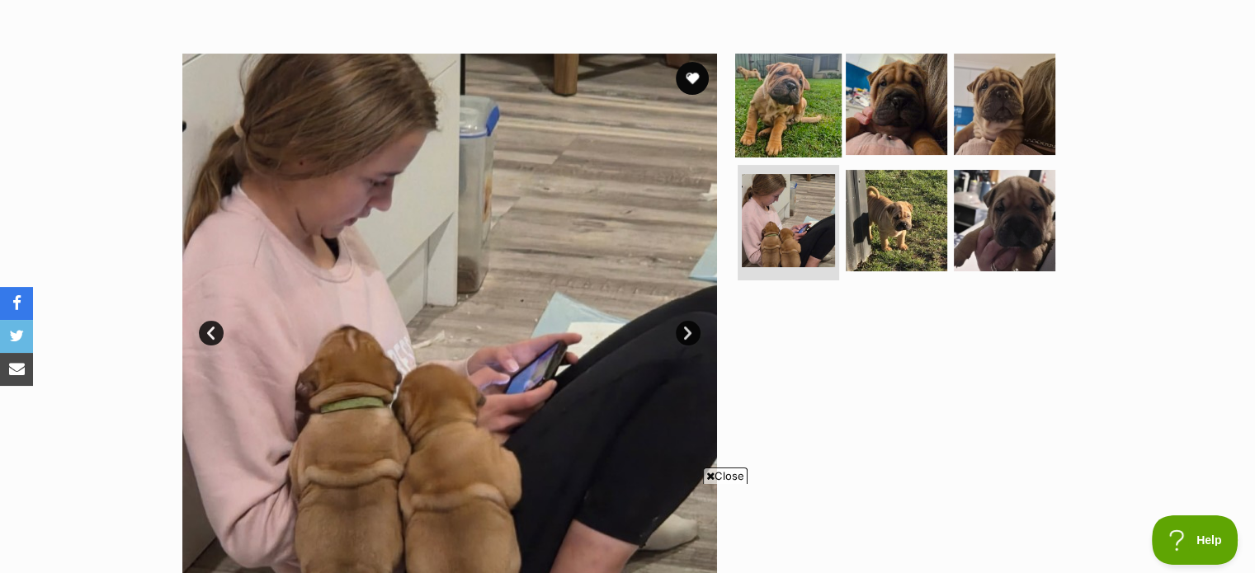
click at [791, 111] on img at bounding box center [788, 103] width 106 height 106
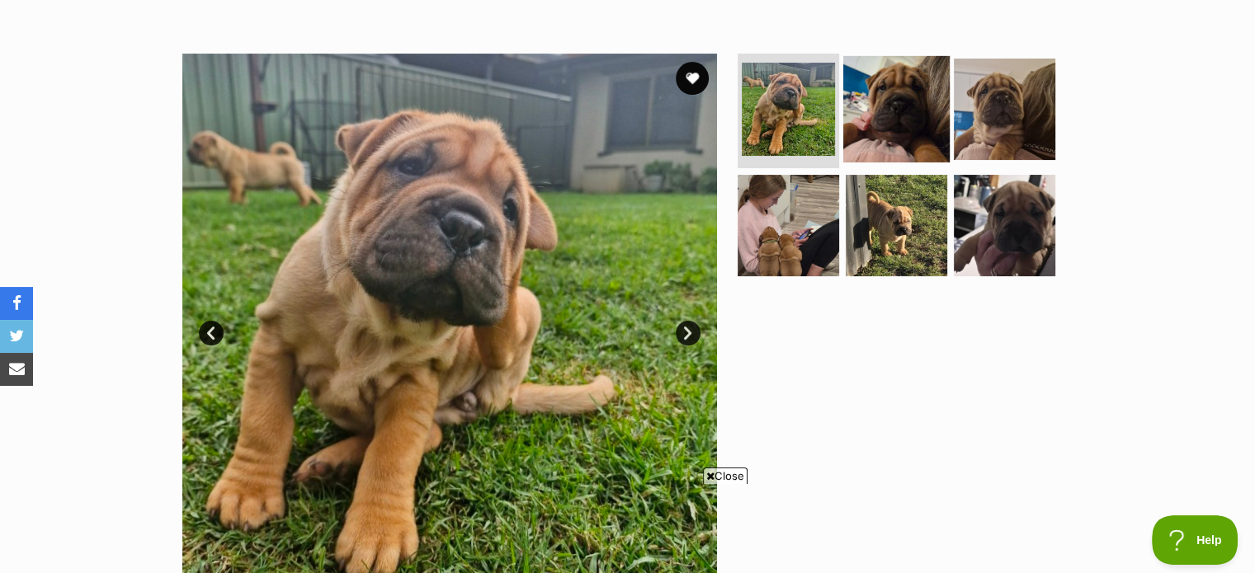
click at [878, 82] on img at bounding box center [896, 108] width 106 height 106
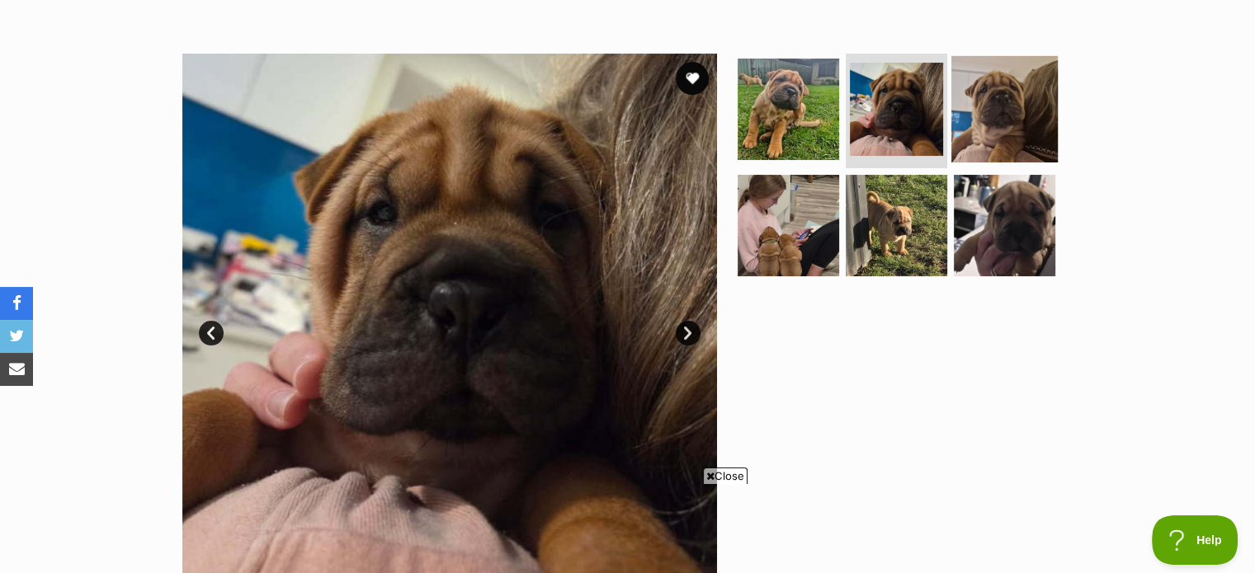
click at [1005, 108] on img at bounding box center [1004, 108] width 106 height 106
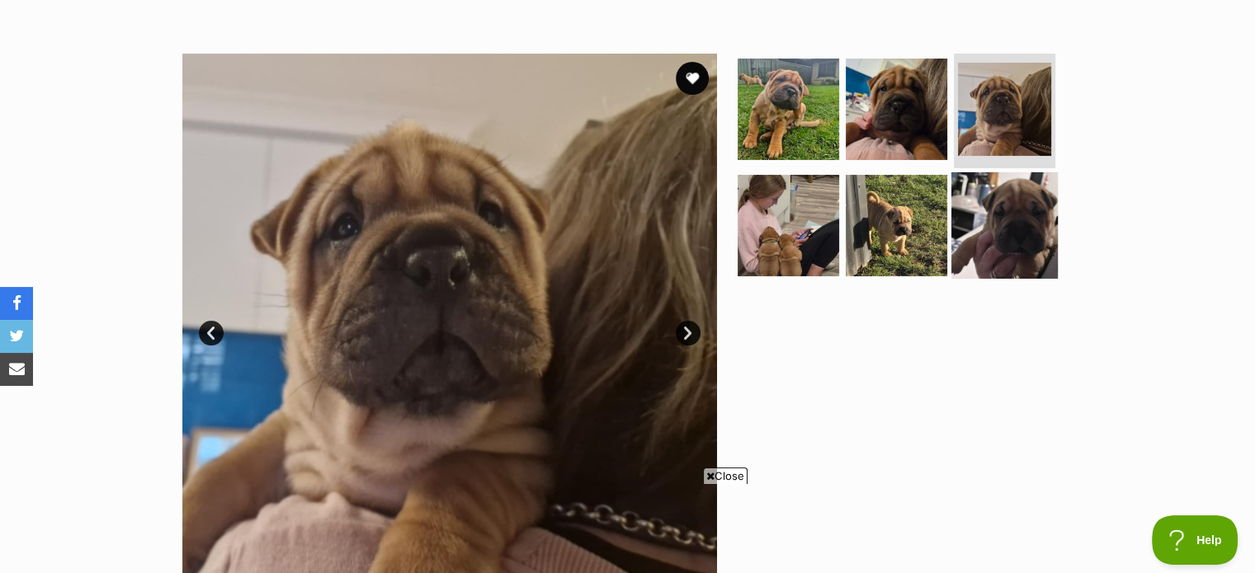
click at [1000, 202] on img at bounding box center [1004, 225] width 106 height 106
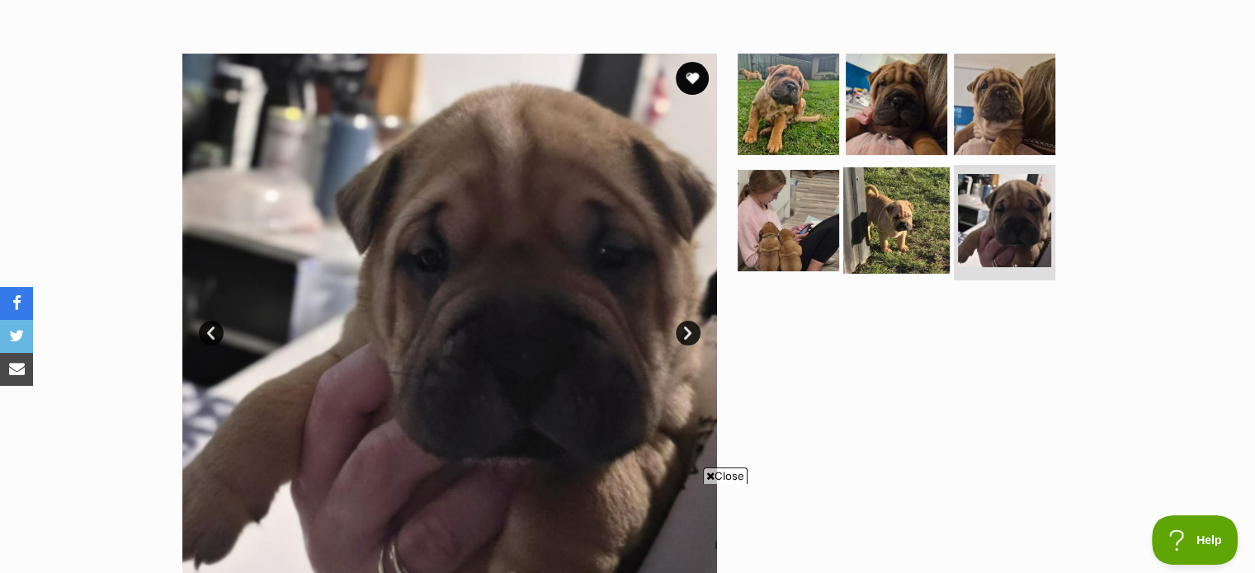
click at [908, 217] on img at bounding box center [896, 220] width 106 height 106
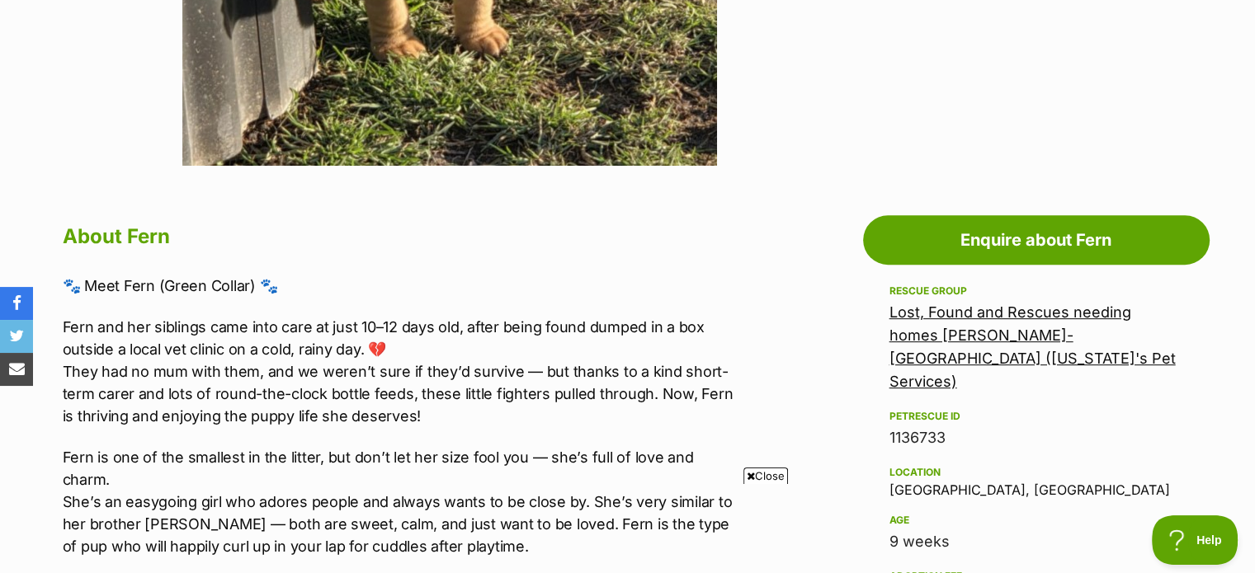
scroll to position [721, 0]
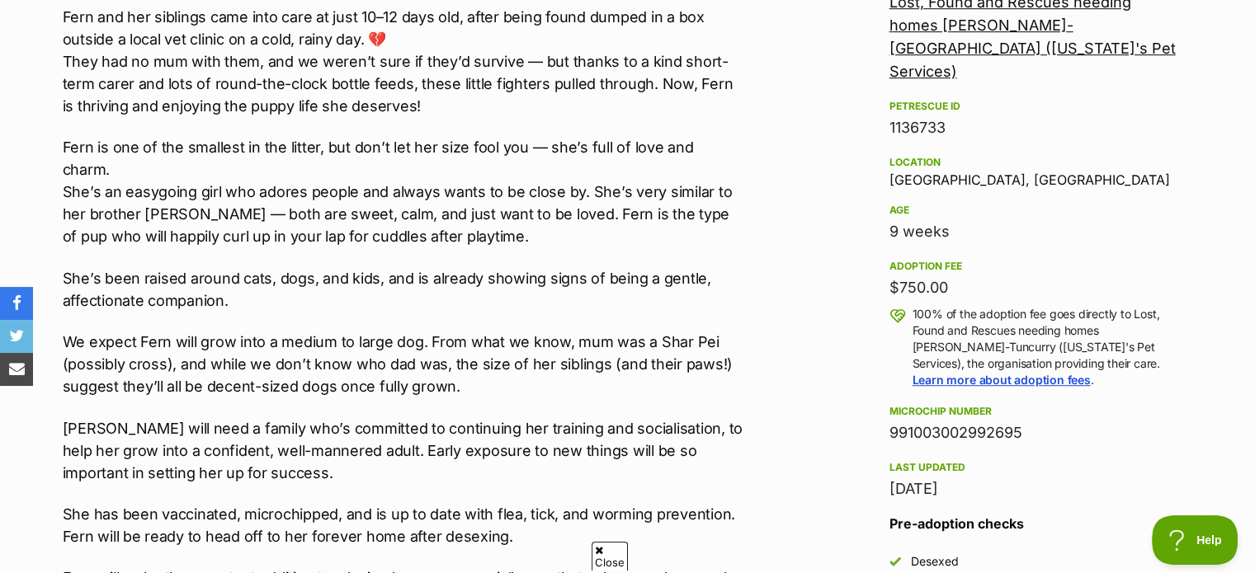
scroll to position [0, 0]
